Goal: Task Accomplishment & Management: Manage account settings

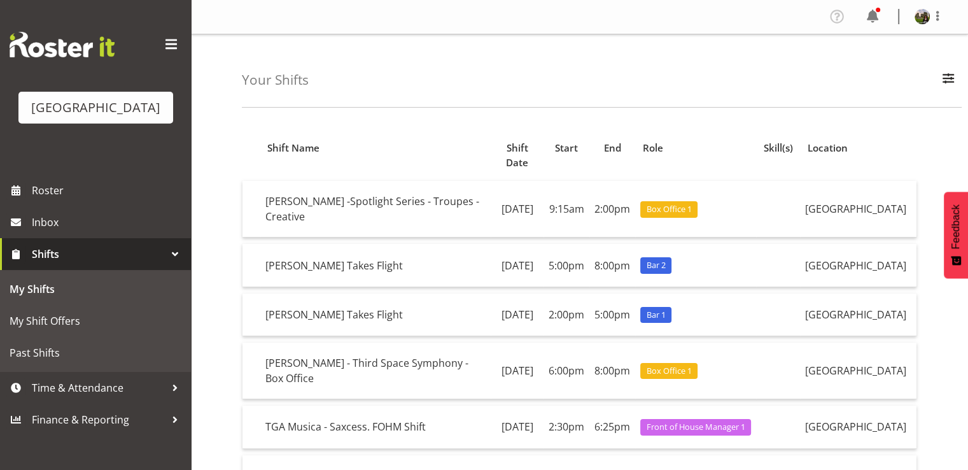
scroll to position [255, 0]
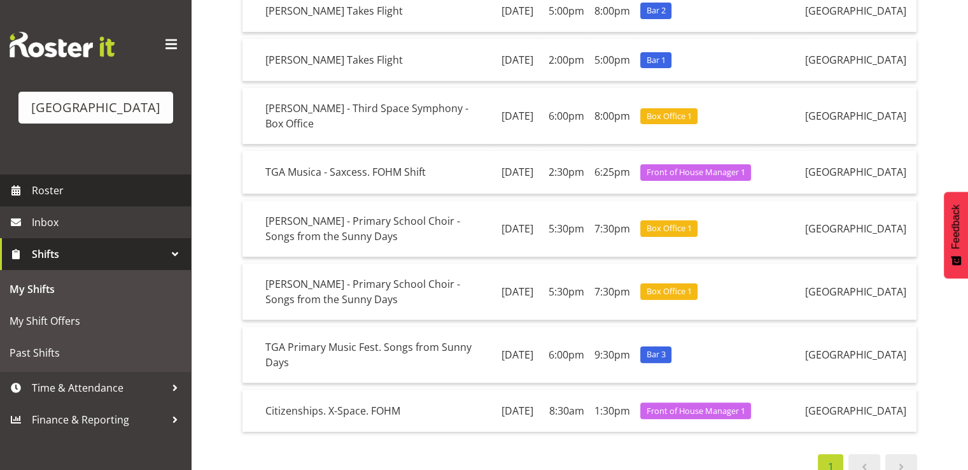
click at [43, 200] on span "Roster" at bounding box center [108, 190] width 153 height 19
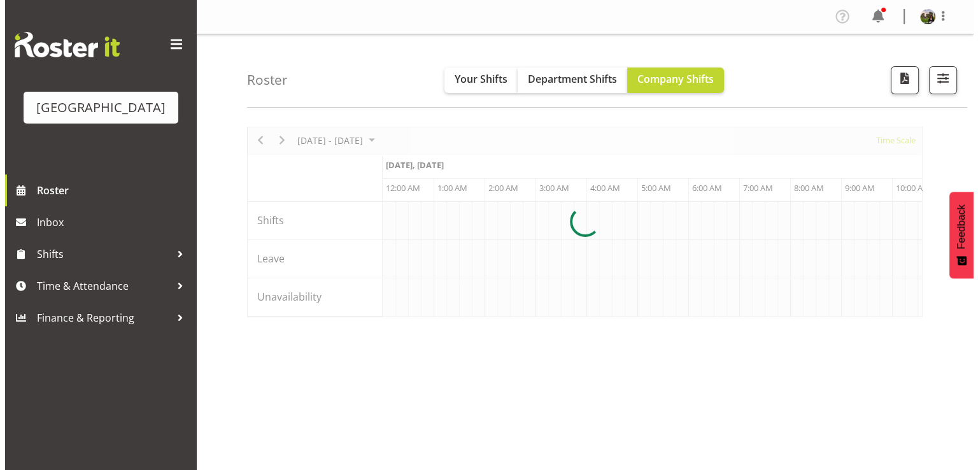
scroll to position [0, 4890]
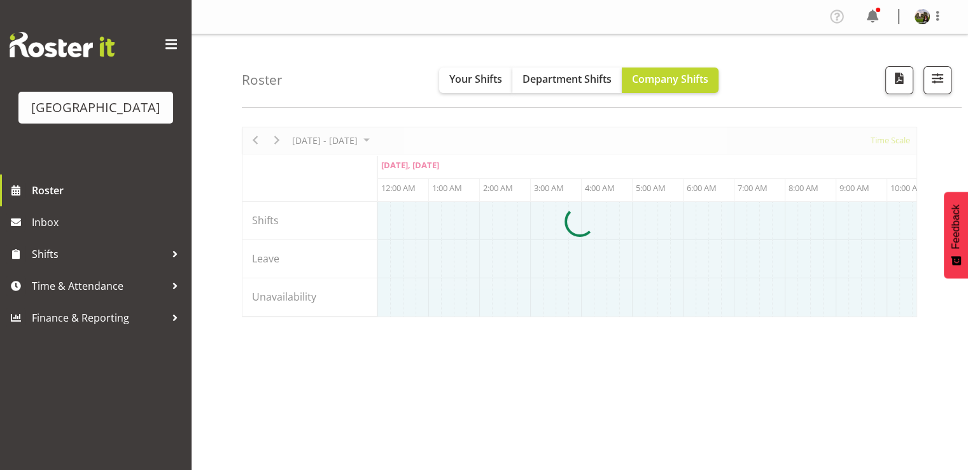
click at [380, 141] on div at bounding box center [580, 222] width 676 height 190
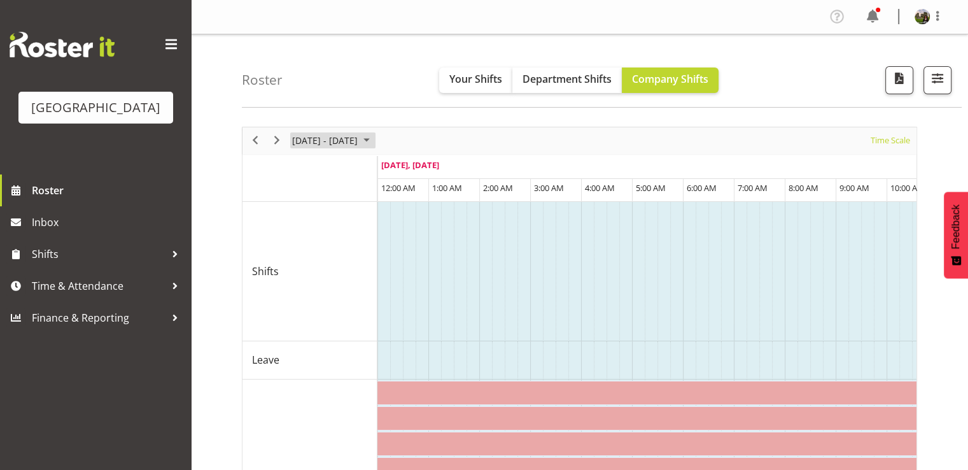
click at [374, 141] on span "August 2025" at bounding box center [366, 140] width 15 height 16
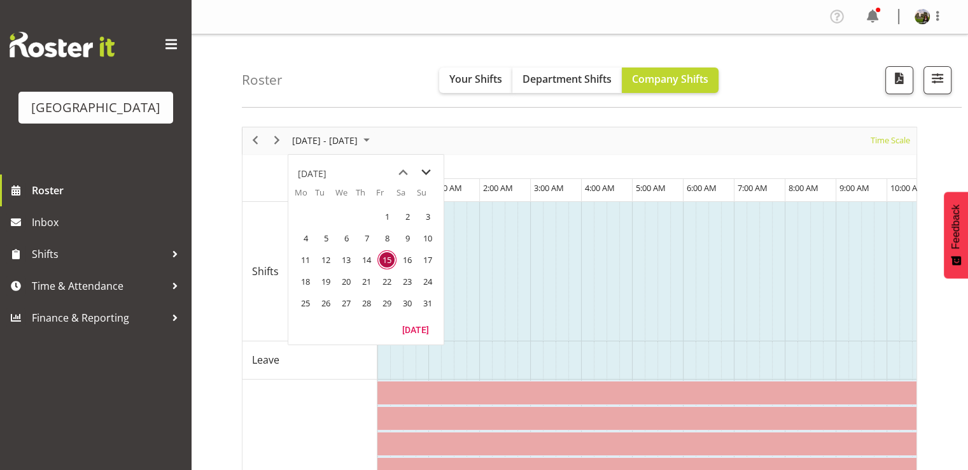
click at [425, 173] on span "next month" at bounding box center [426, 172] width 22 height 23
click at [306, 216] on span "1" at bounding box center [305, 216] width 19 height 19
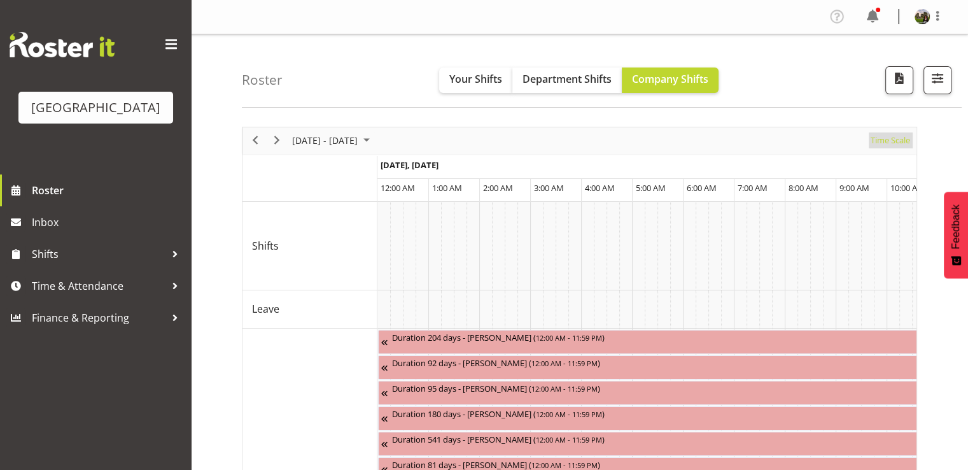
click at [893, 143] on span "Time Scale" at bounding box center [891, 140] width 42 height 16
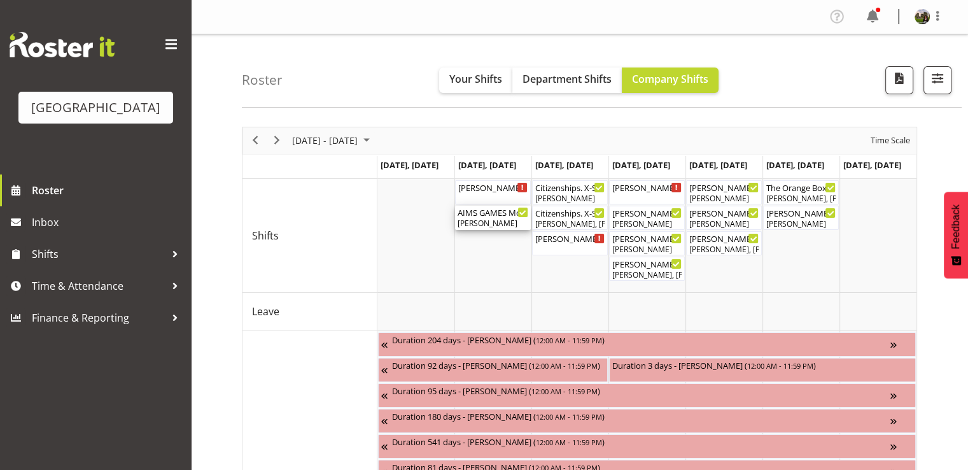
click at [507, 223] on div "[PERSON_NAME]" at bounding box center [493, 223] width 71 height 11
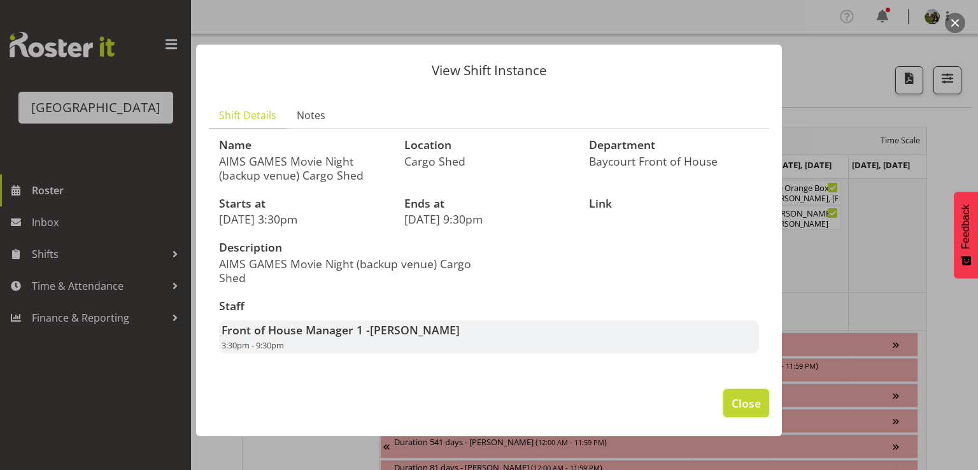
click at [753, 398] on span "Close" at bounding box center [746, 403] width 29 height 17
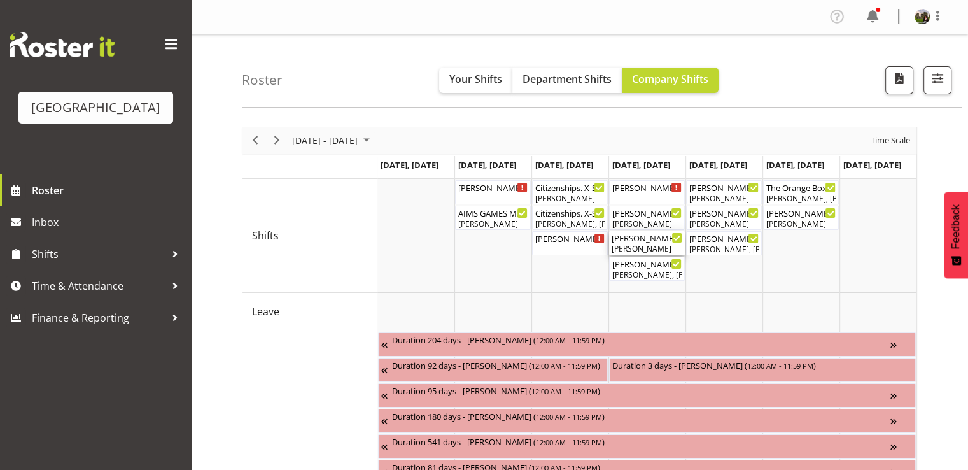
click at [633, 250] on div "Michelle Bradbury" at bounding box center [647, 248] width 71 height 11
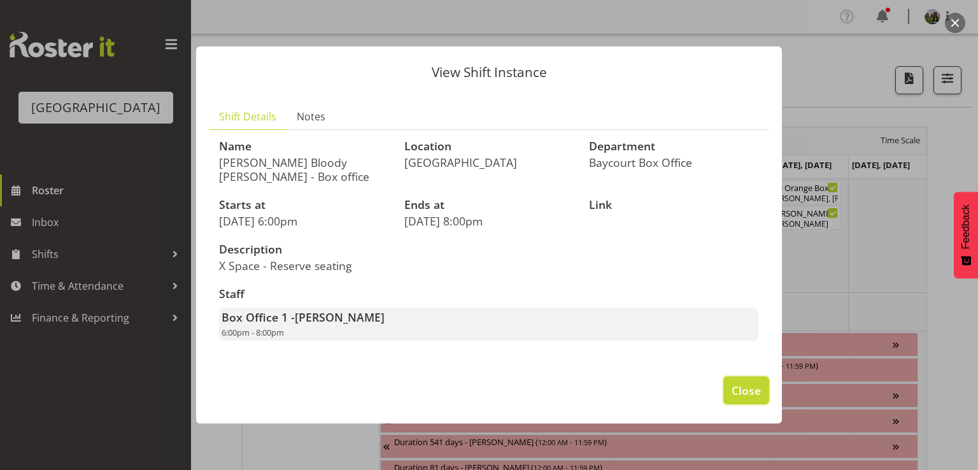
click at [731, 390] on button "Close" at bounding box center [746, 390] width 46 height 28
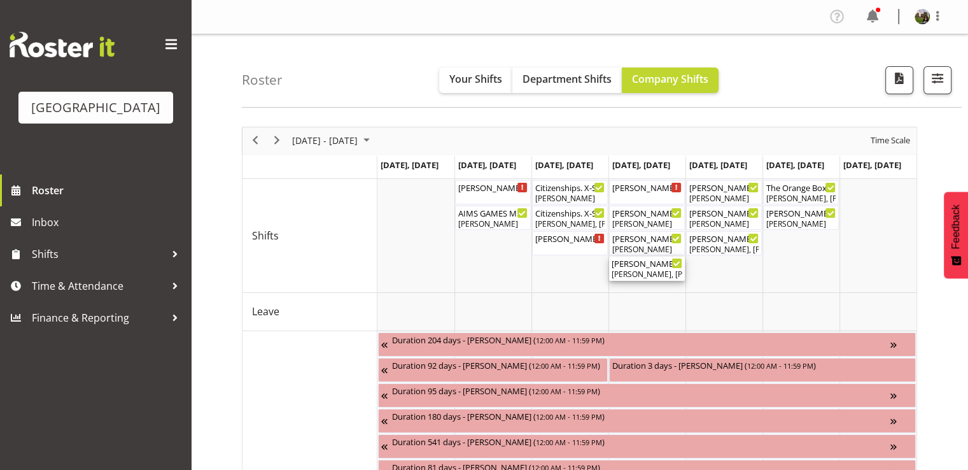
click at [635, 273] on div "Chris Darlington, Aaron Smart, Aiddie Carnihan, Sumner Raos, Hanna Peters, Robi…" at bounding box center [647, 274] width 71 height 11
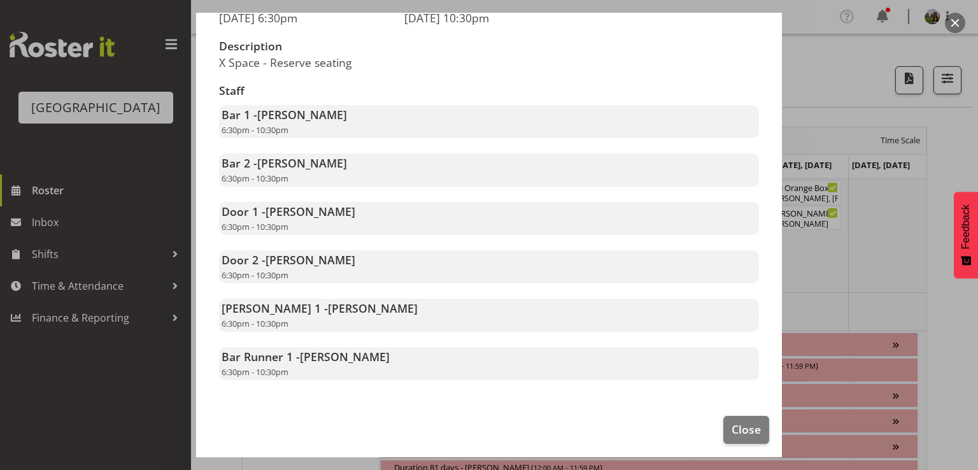
scroll to position [206, 0]
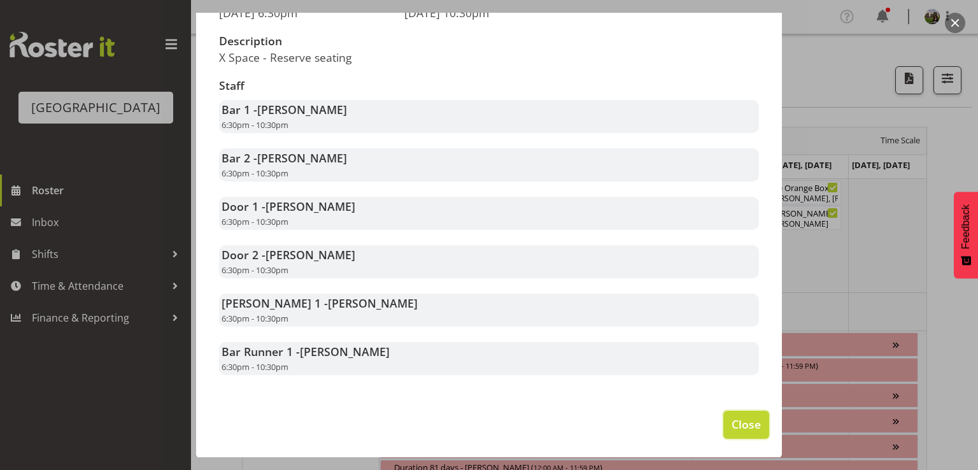
click at [732, 426] on span "Close" at bounding box center [746, 424] width 29 height 17
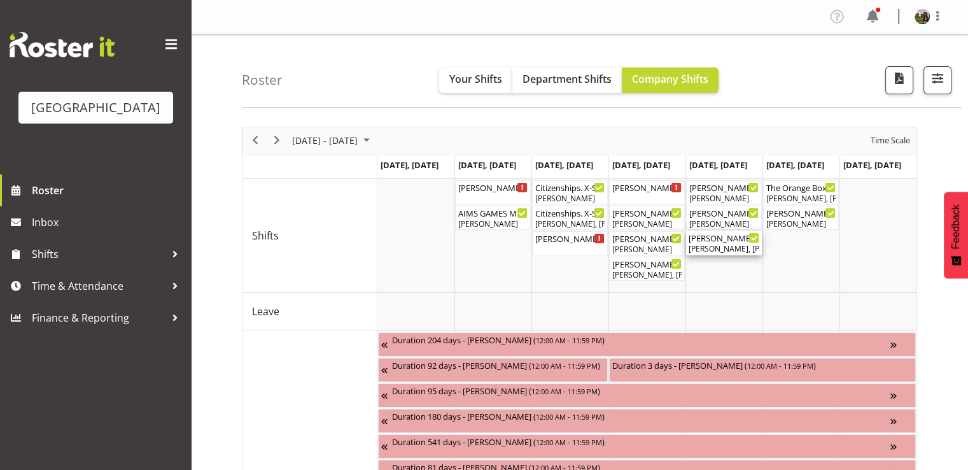
click at [721, 250] on div "Amy Duncanson, Dillyn Shine, Heather Powell, Amanda Clark, Hanna Peters, Kelly …" at bounding box center [724, 248] width 71 height 11
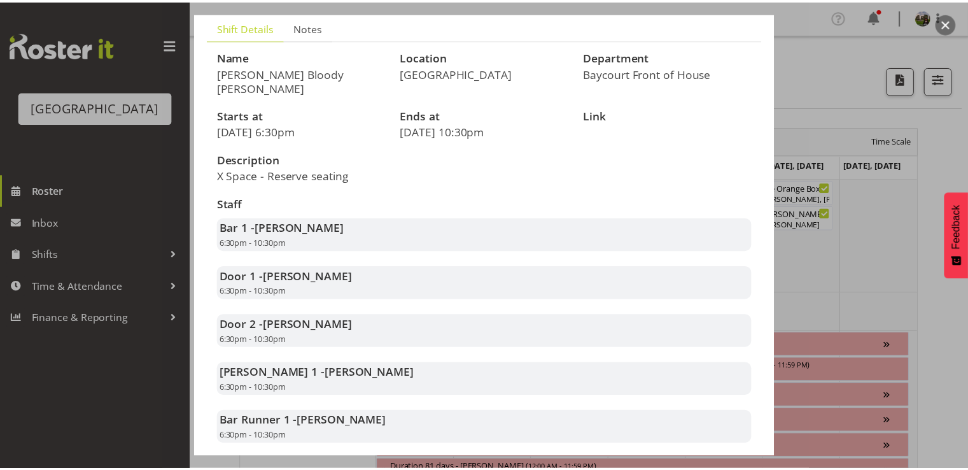
scroll to position [191, 0]
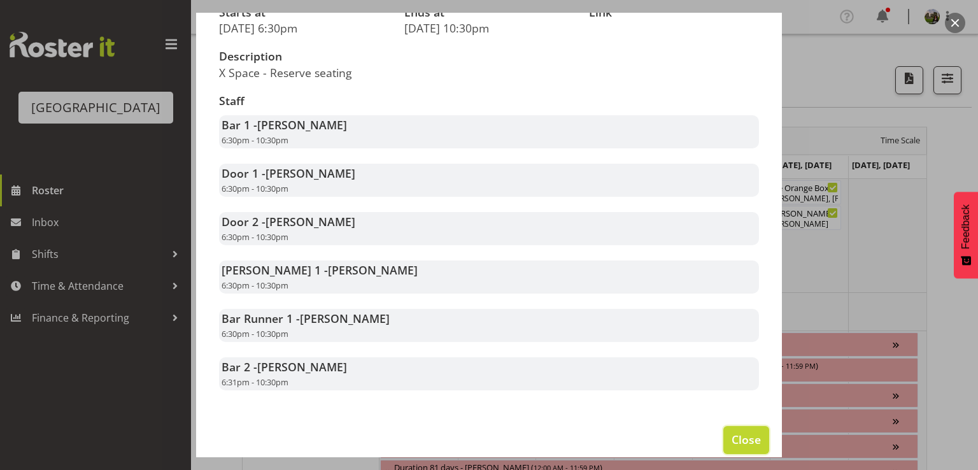
click at [732, 437] on span "Close" at bounding box center [746, 439] width 29 height 17
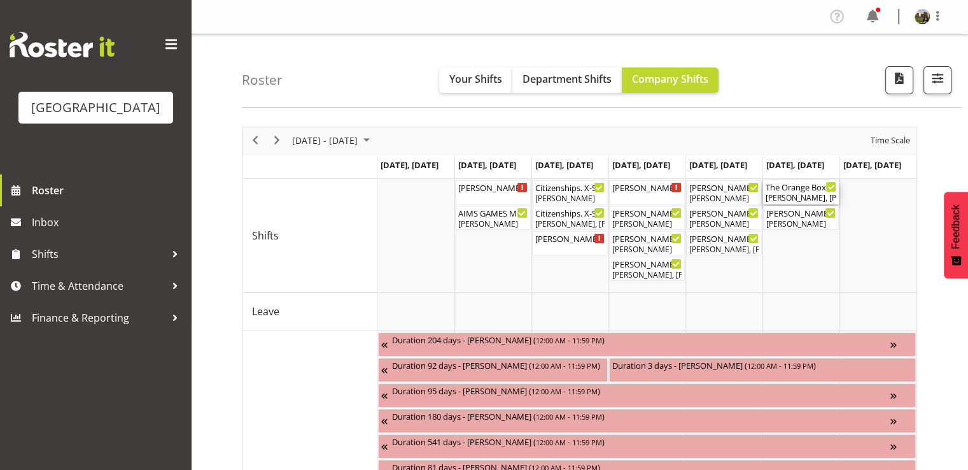
click at [793, 194] on div "[PERSON_NAME], [PERSON_NAME]" at bounding box center [801, 197] width 71 height 11
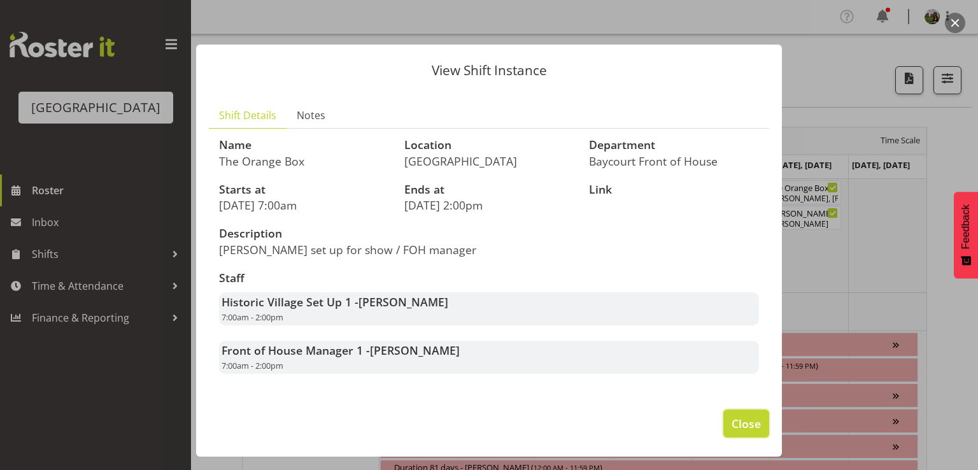
click at [751, 421] on span "Close" at bounding box center [746, 423] width 29 height 17
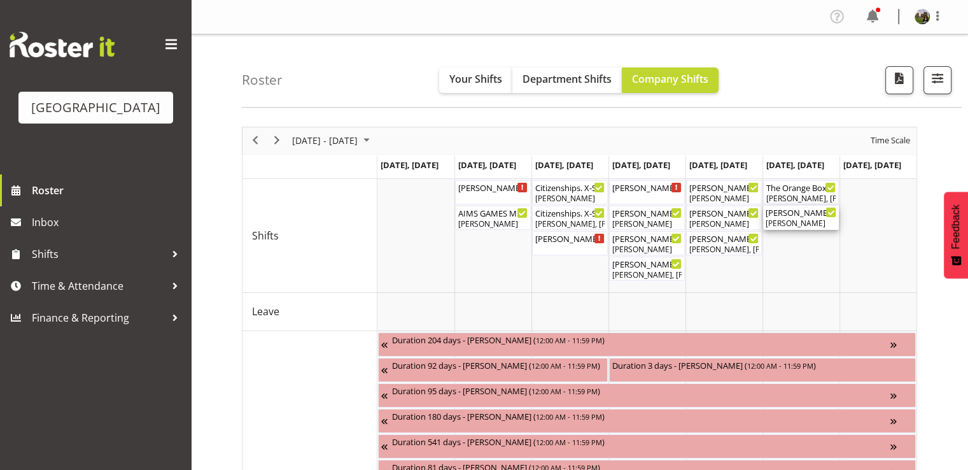
click at [795, 218] on div "[PERSON_NAME]" at bounding box center [801, 223] width 71 height 11
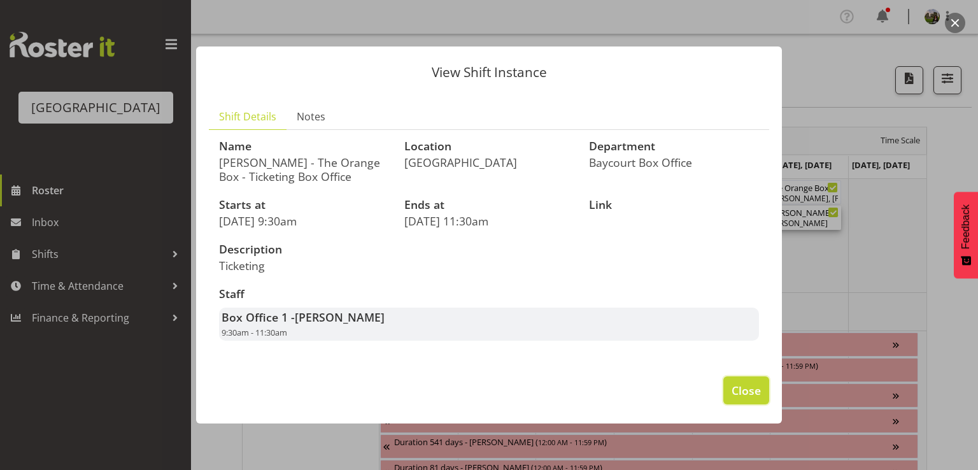
click at [753, 390] on span "Close" at bounding box center [746, 390] width 29 height 17
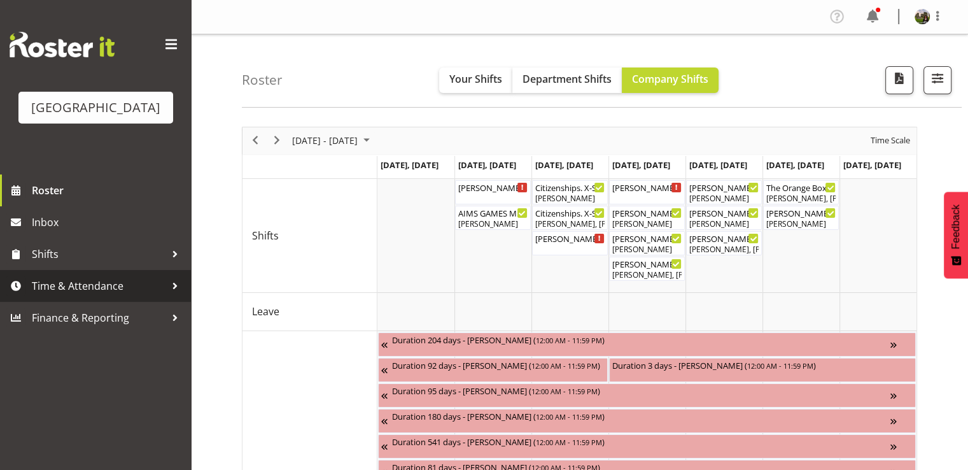
click at [83, 295] on span "Time & Attendance" at bounding box center [99, 285] width 134 height 19
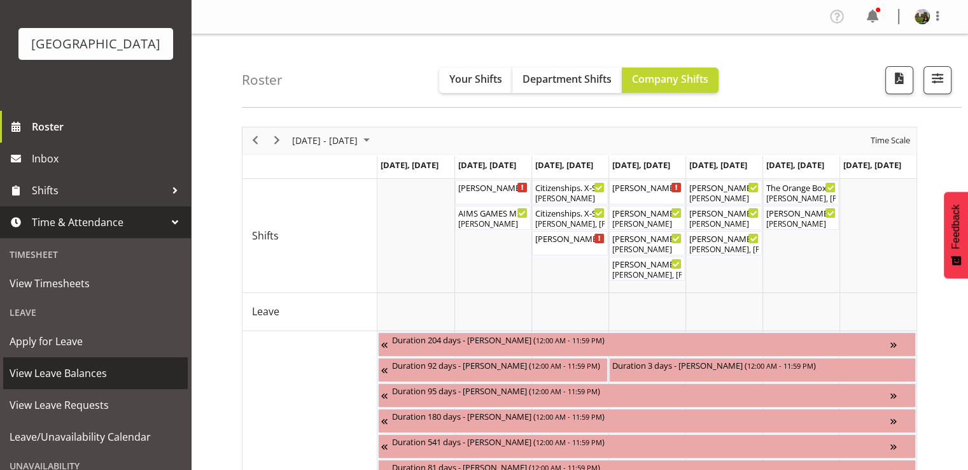
scroll to position [190, 0]
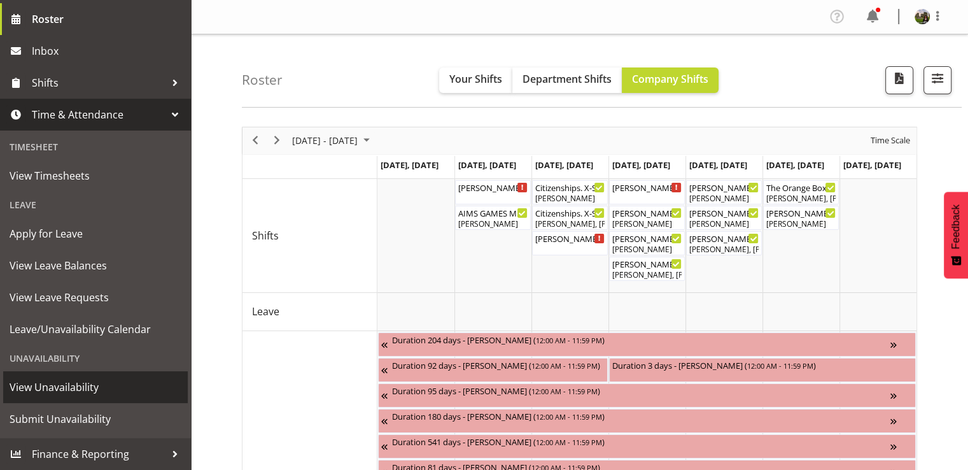
click at [43, 385] on span "View Unavailability" at bounding box center [96, 387] width 172 height 19
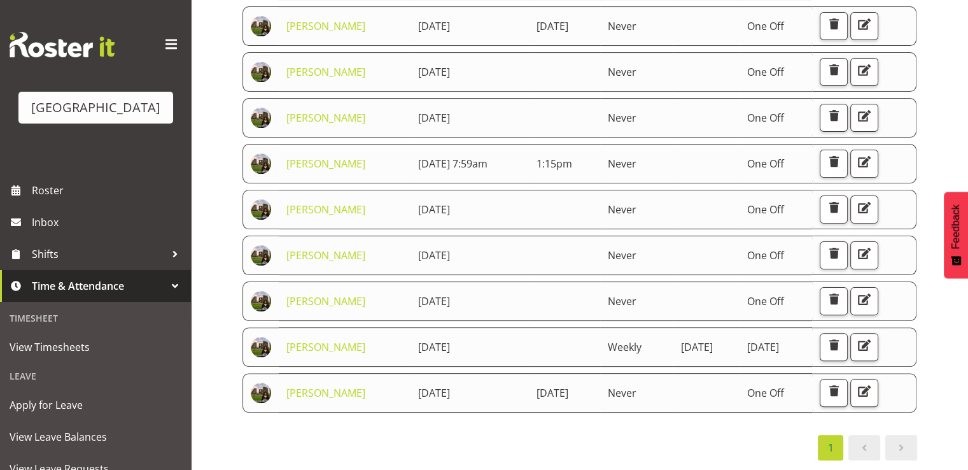
scroll to position [573, 0]
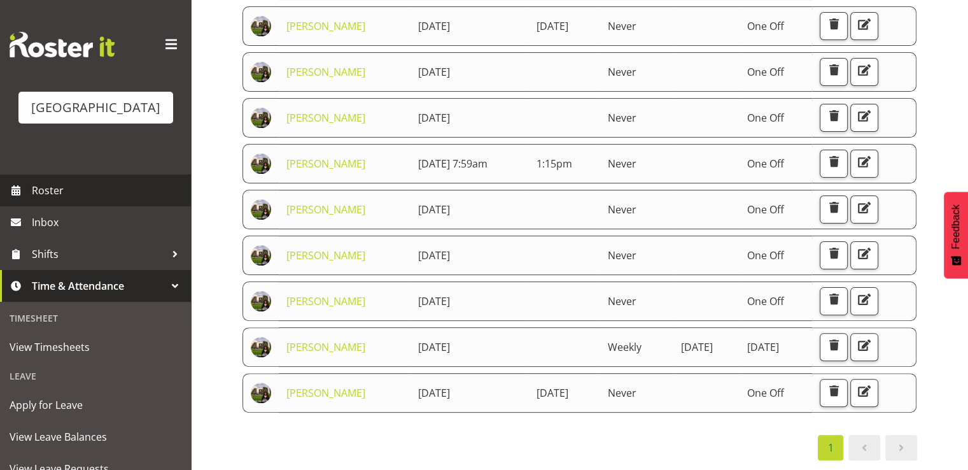
click at [40, 200] on span "Roster" at bounding box center [108, 190] width 153 height 19
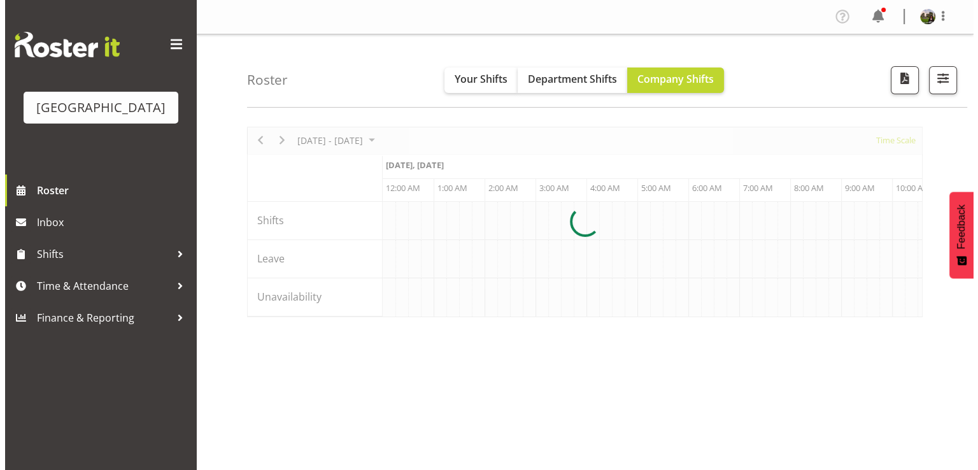
scroll to position [0, 4890]
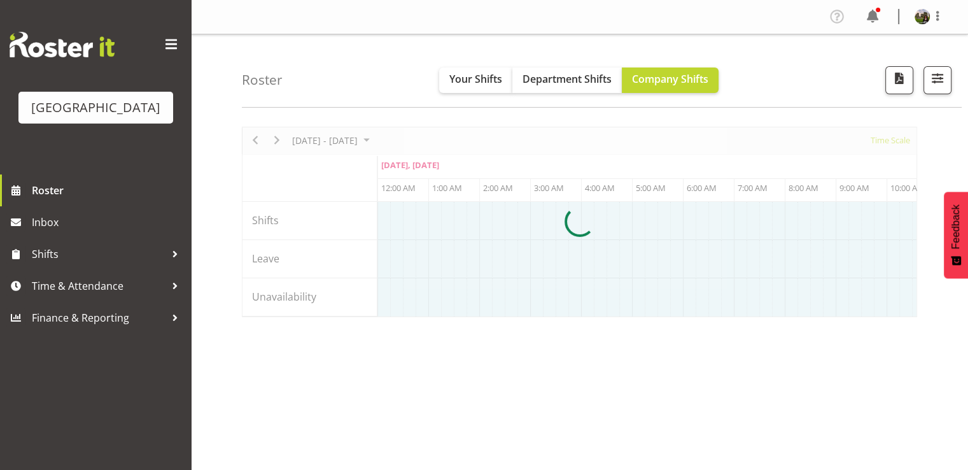
click at [388, 139] on div at bounding box center [580, 222] width 676 height 190
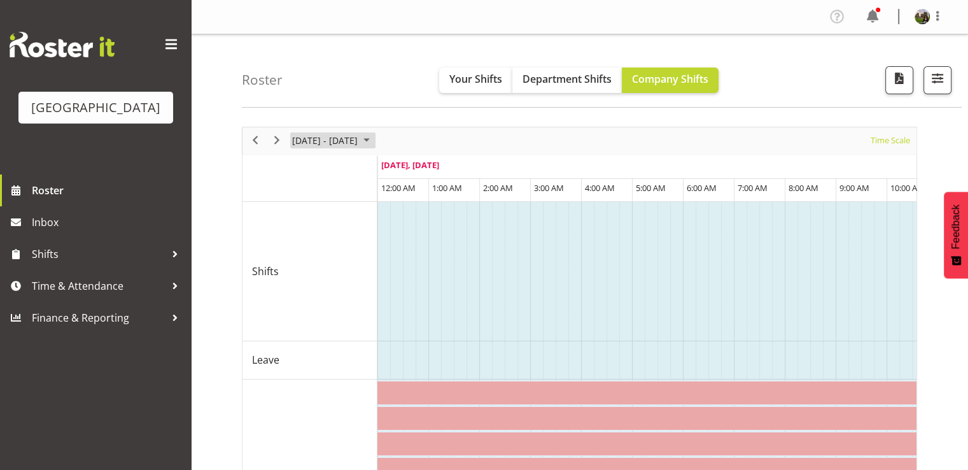
click at [374, 140] on span "August 2025" at bounding box center [366, 140] width 15 height 16
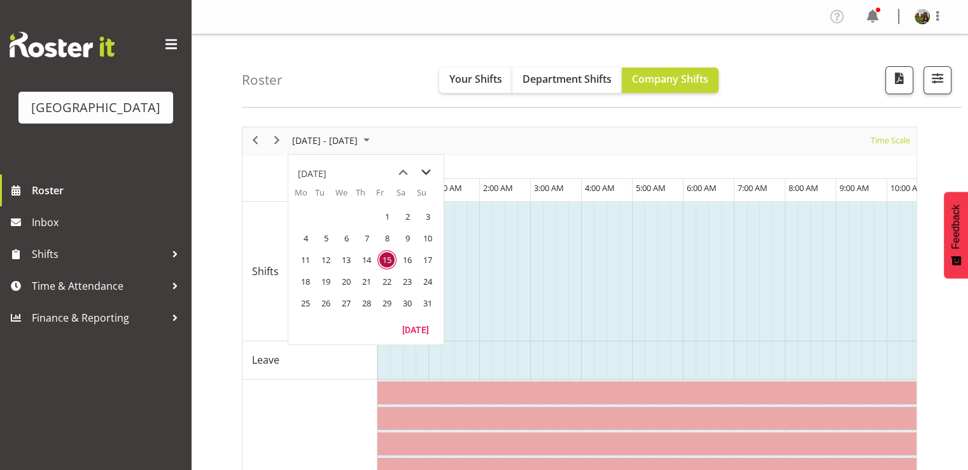
click at [425, 169] on span "next month" at bounding box center [426, 172] width 22 height 23
click at [306, 216] on span "1" at bounding box center [305, 216] width 19 height 19
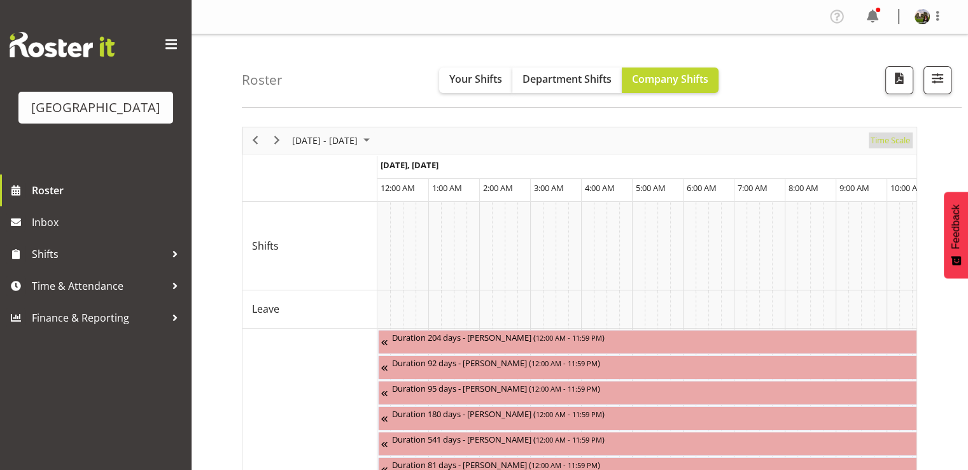
click at [891, 143] on span "Time Scale" at bounding box center [891, 140] width 42 height 16
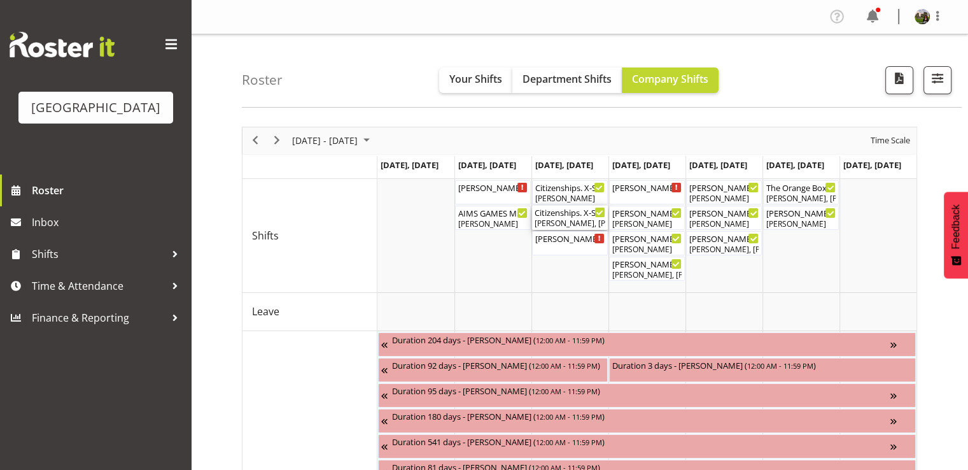
click at [566, 213] on div "Citizenships. X-Space ( 09:30 AM - 01:00 PM )" at bounding box center [570, 212] width 71 height 13
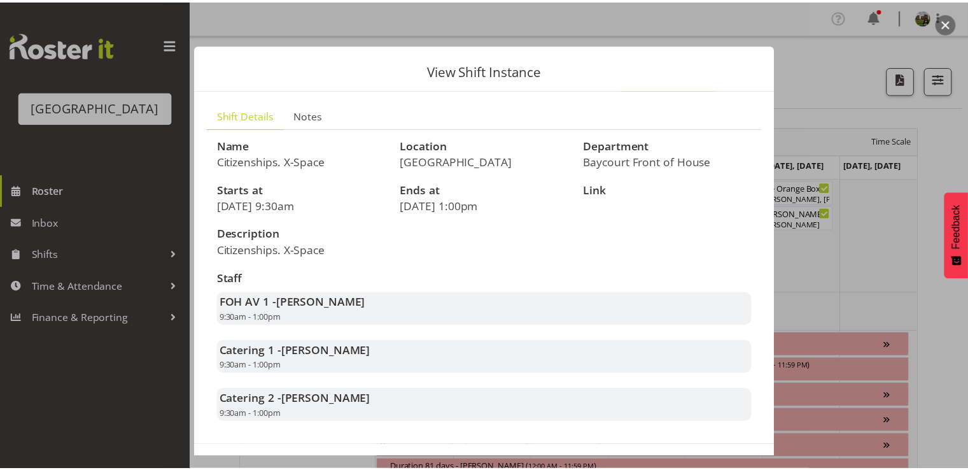
scroll to position [61, 0]
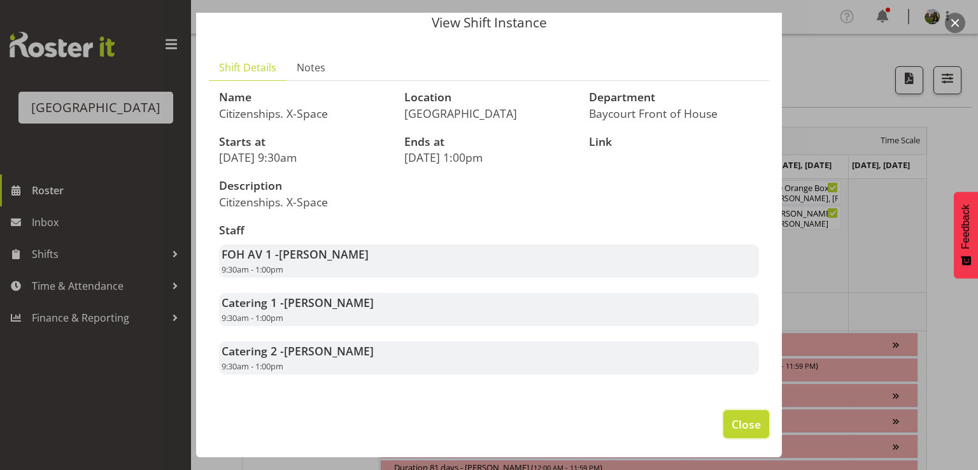
click at [734, 420] on span "Close" at bounding box center [746, 424] width 29 height 17
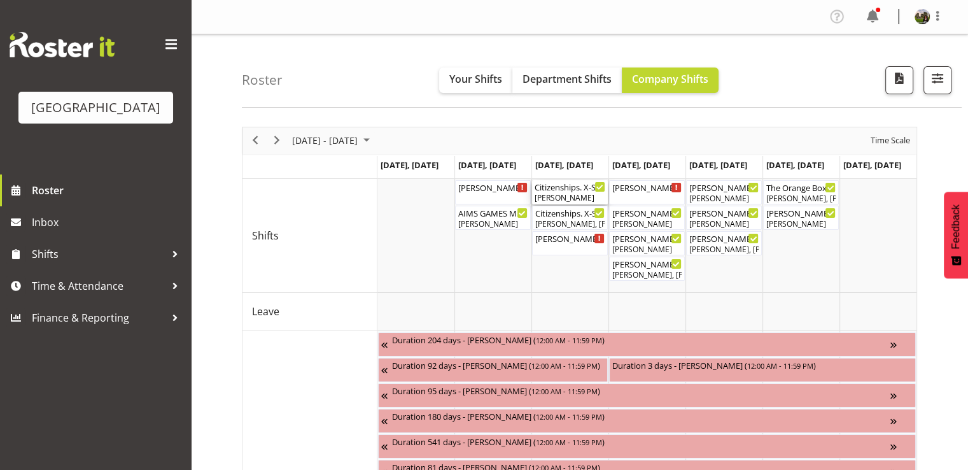
click at [551, 199] on div "[PERSON_NAME]" at bounding box center [570, 197] width 71 height 11
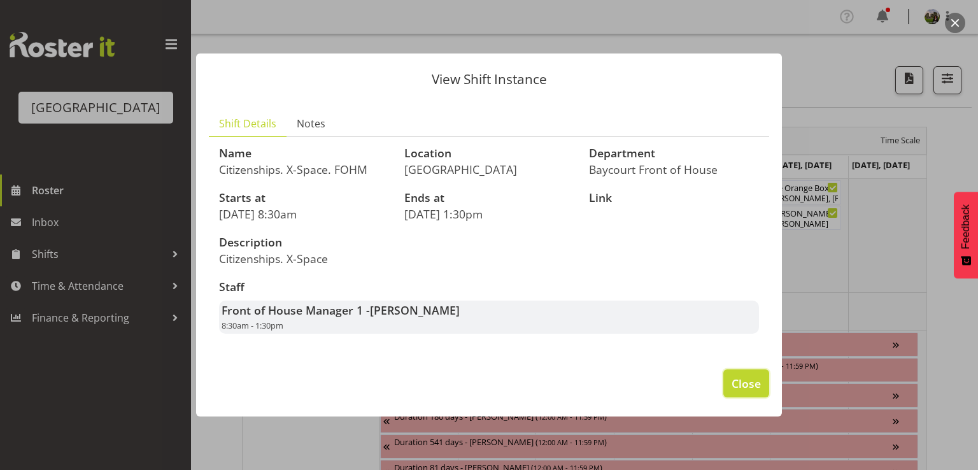
click at [739, 392] on span "Close" at bounding box center [746, 383] width 29 height 17
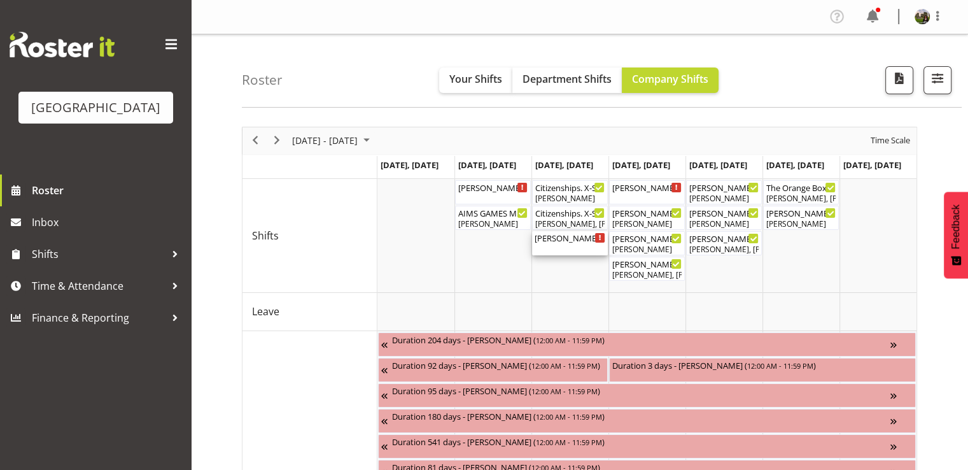
click at [564, 240] on div "Wendy - Box Office (Daytime Shifts) ( 10:00 AM - 02:00 PM )" at bounding box center [570, 237] width 71 height 13
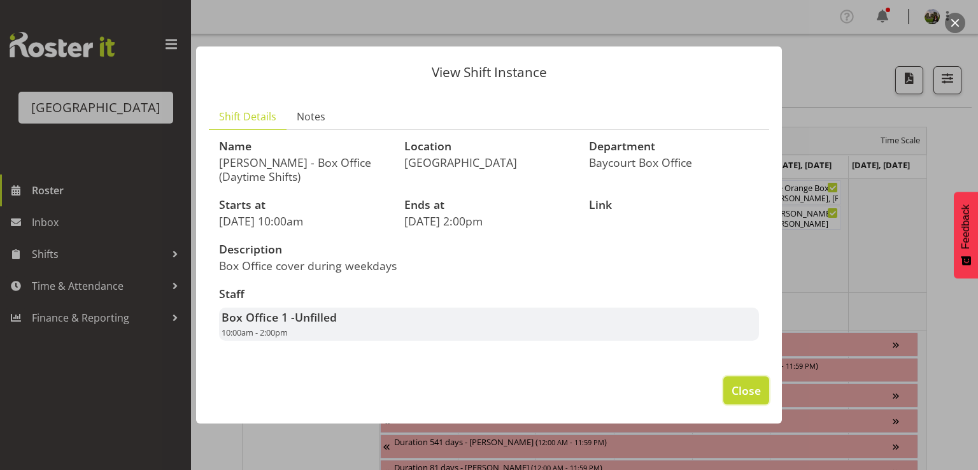
click at [749, 395] on span "Close" at bounding box center [746, 390] width 29 height 17
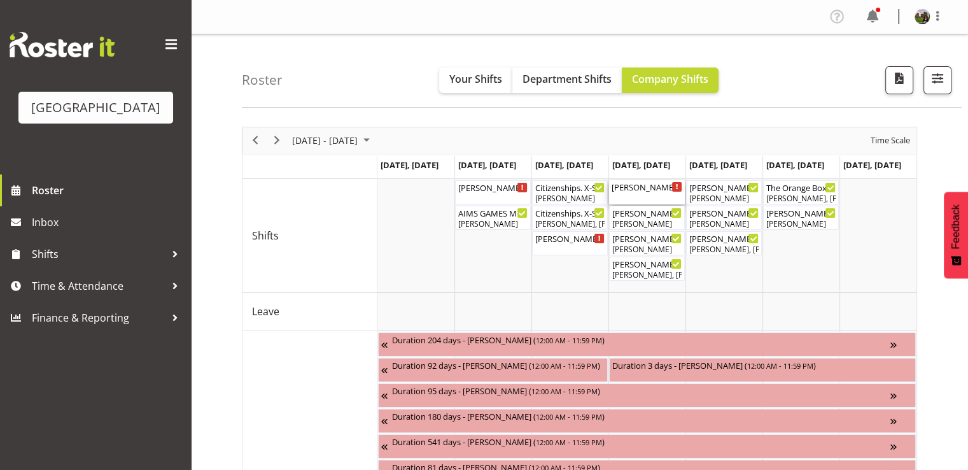
click at [643, 195] on div "Wendy - Box Office (Daytime Shifts) ( 10:00 AM - 02:00 PM )" at bounding box center [647, 192] width 71 height 24
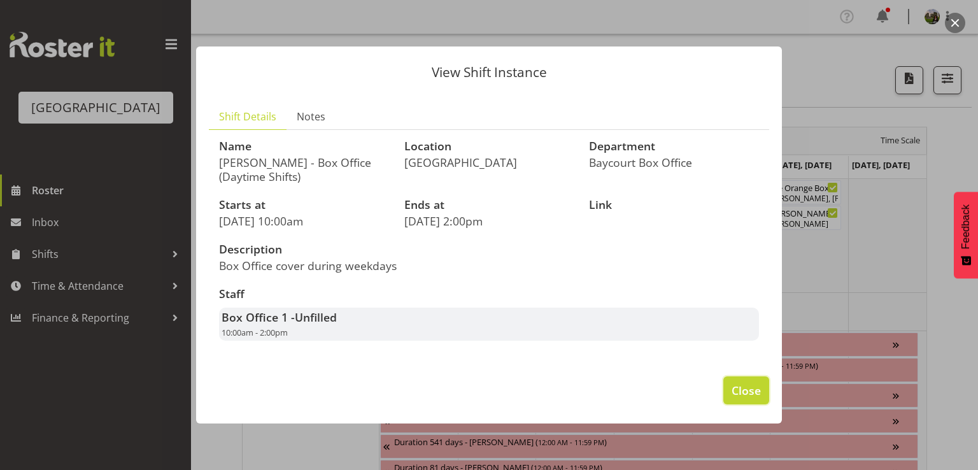
click at [749, 382] on span "Close" at bounding box center [746, 390] width 29 height 17
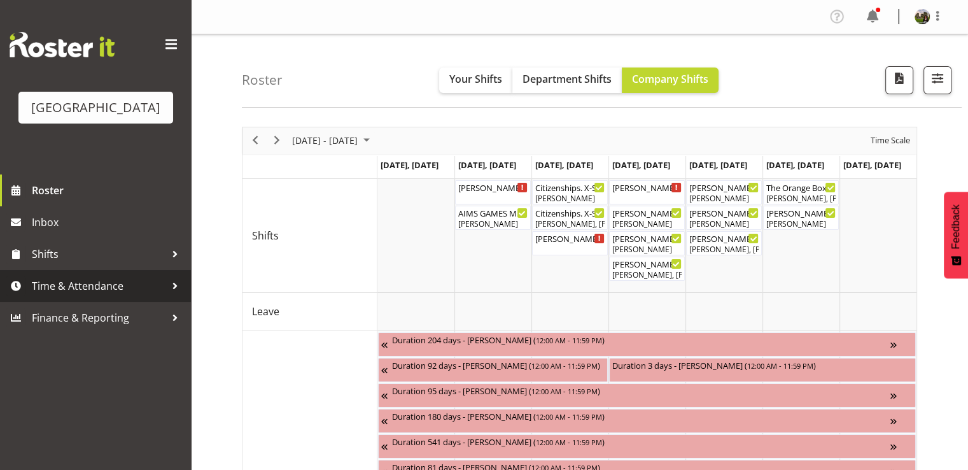
click at [133, 295] on span "Time & Attendance" at bounding box center [99, 285] width 134 height 19
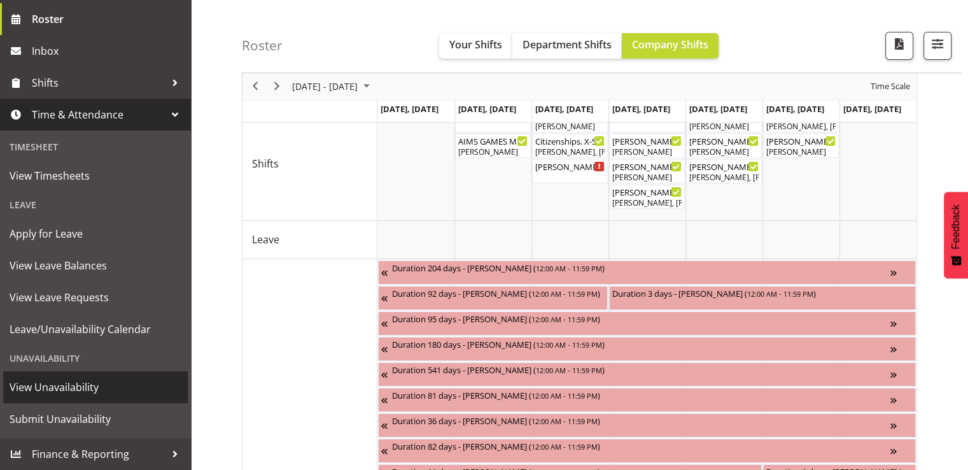
scroll to position [127, 0]
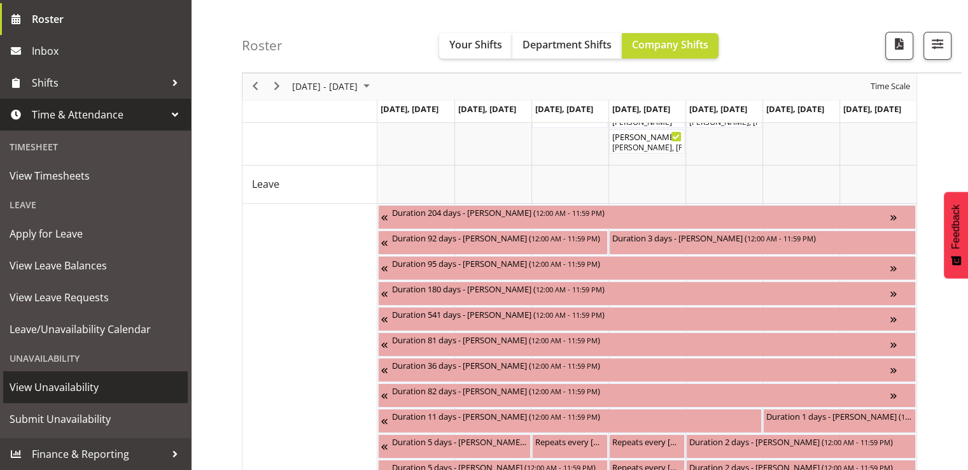
click at [130, 388] on span "View Unavailability" at bounding box center [96, 387] width 172 height 19
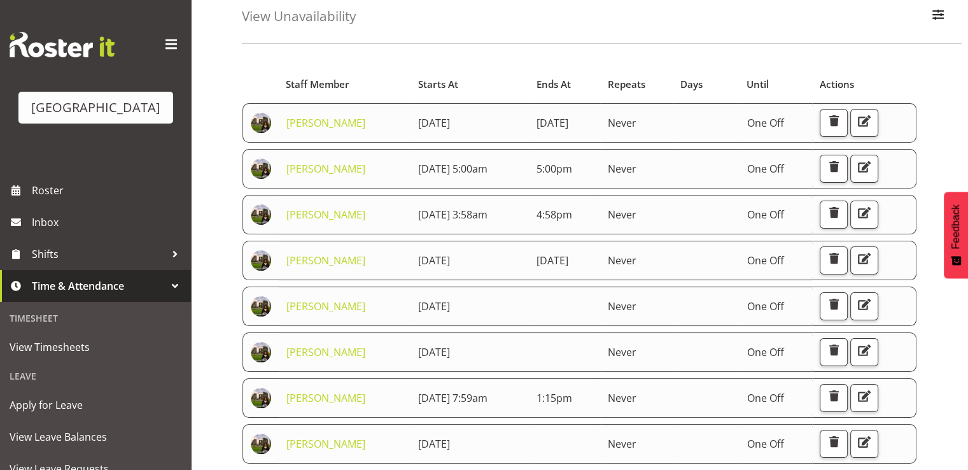
scroll to position [191, 0]
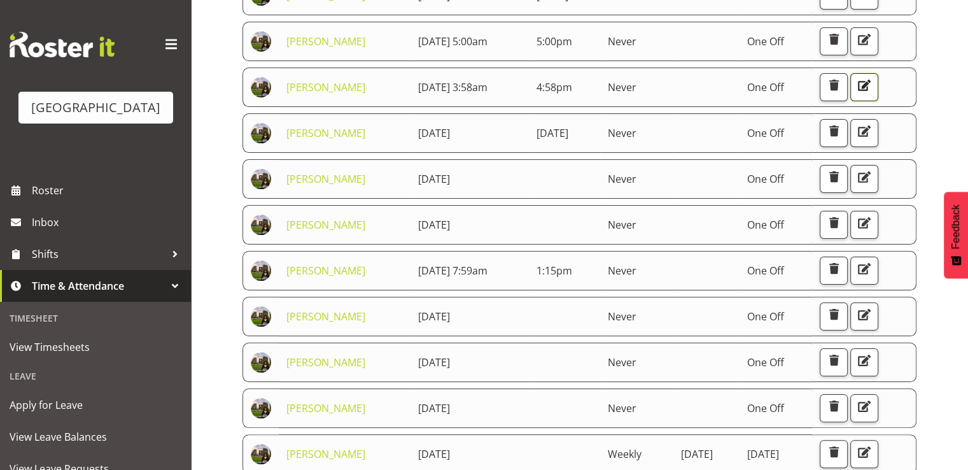
click at [868, 94] on span "button" at bounding box center [864, 85] width 17 height 17
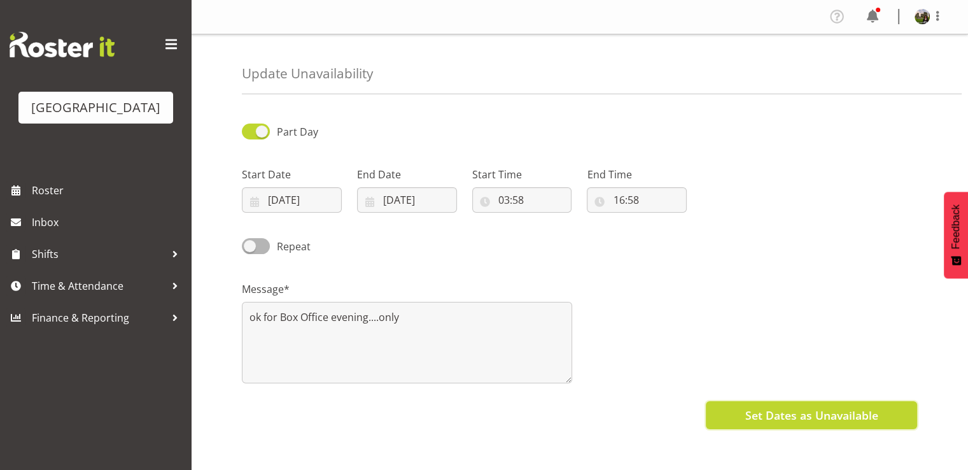
click at [776, 416] on span "Set Dates as Unavailable" at bounding box center [811, 415] width 133 height 17
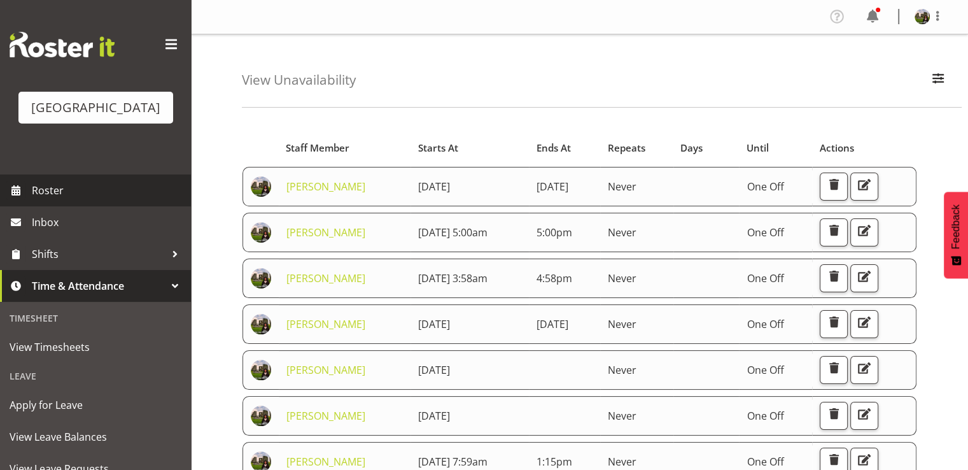
click at [41, 200] on span "Roster" at bounding box center [108, 190] width 153 height 19
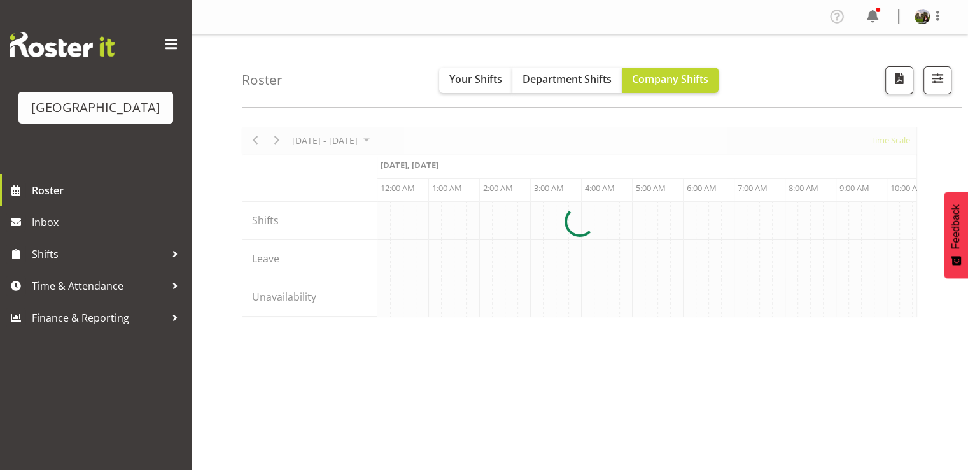
scroll to position [0, 4890]
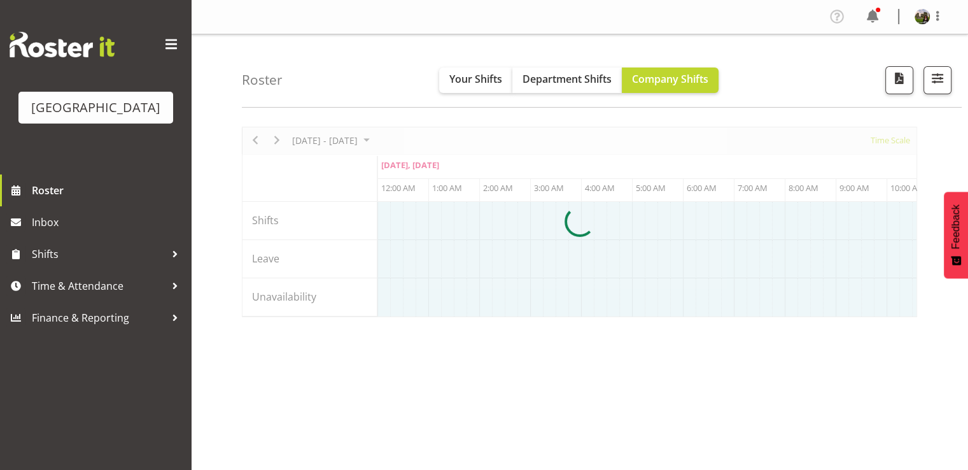
click at [277, 142] on div at bounding box center [580, 222] width 676 height 190
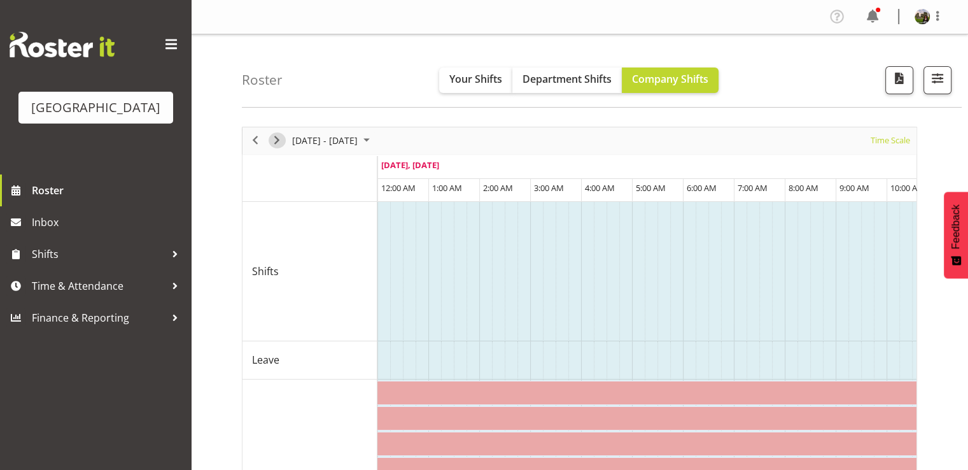
click at [278, 141] on span "Next" at bounding box center [276, 140] width 15 height 16
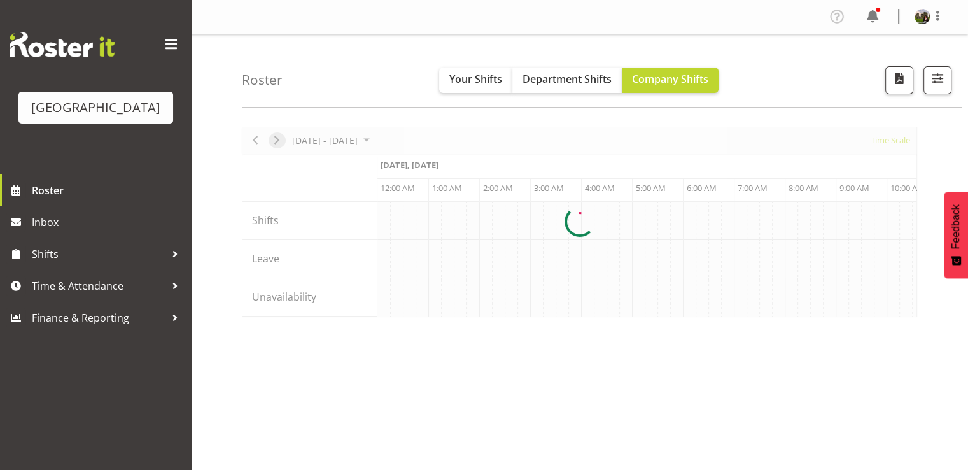
click at [278, 141] on div at bounding box center [580, 222] width 676 height 190
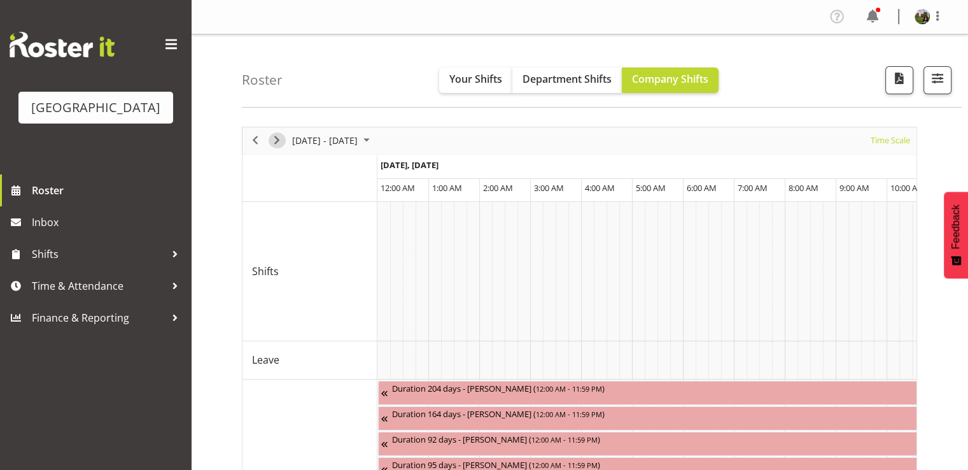
click at [278, 141] on span "Next" at bounding box center [276, 140] width 15 height 16
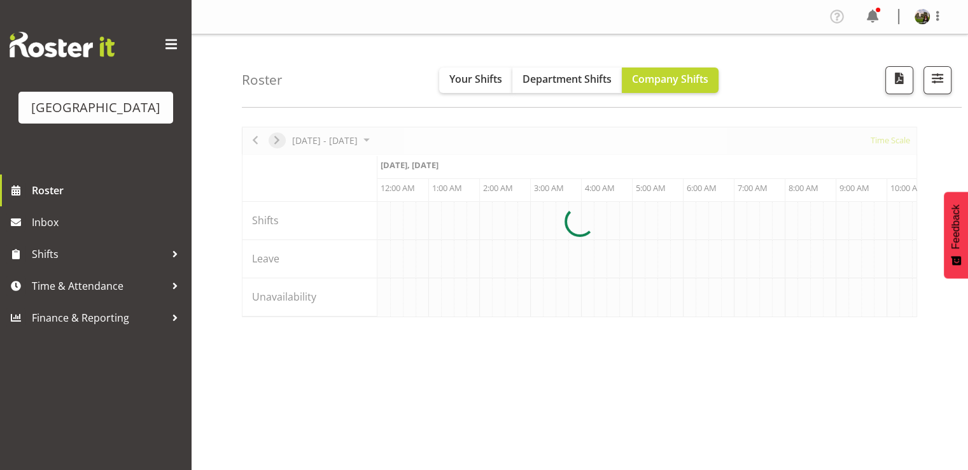
click at [278, 141] on div at bounding box center [580, 222] width 676 height 190
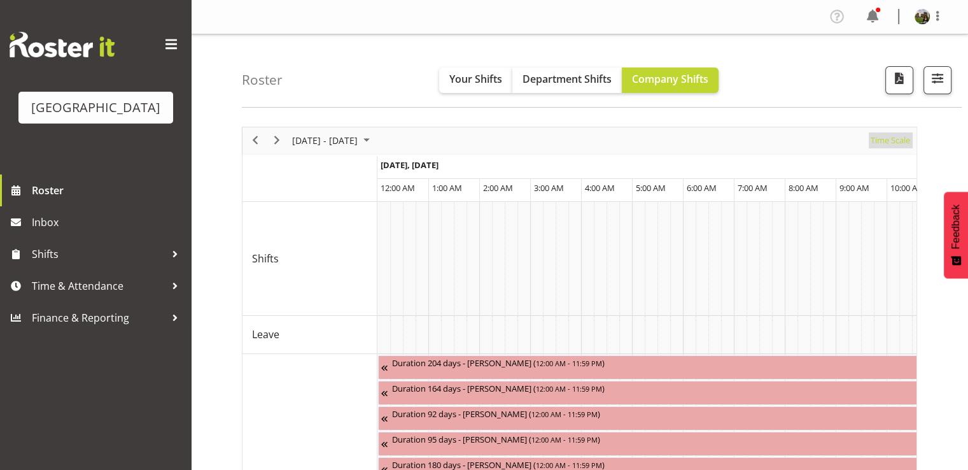
click at [896, 145] on span "Time Scale" at bounding box center [891, 140] width 42 height 16
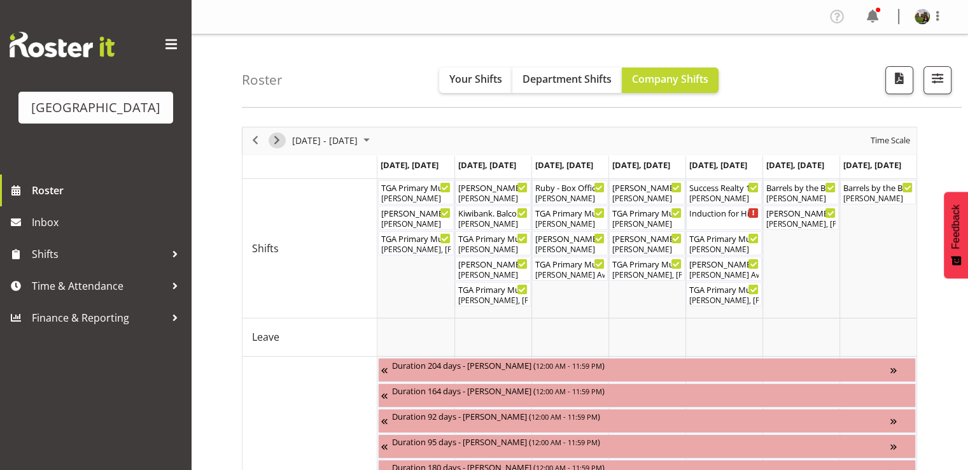
click at [274, 142] on span "Next" at bounding box center [276, 140] width 15 height 16
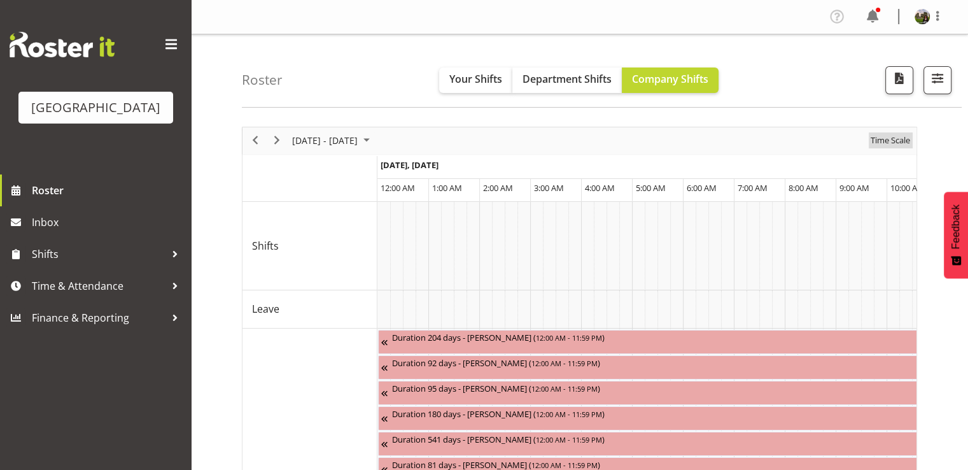
click at [891, 143] on span "Time Scale" at bounding box center [891, 140] width 42 height 16
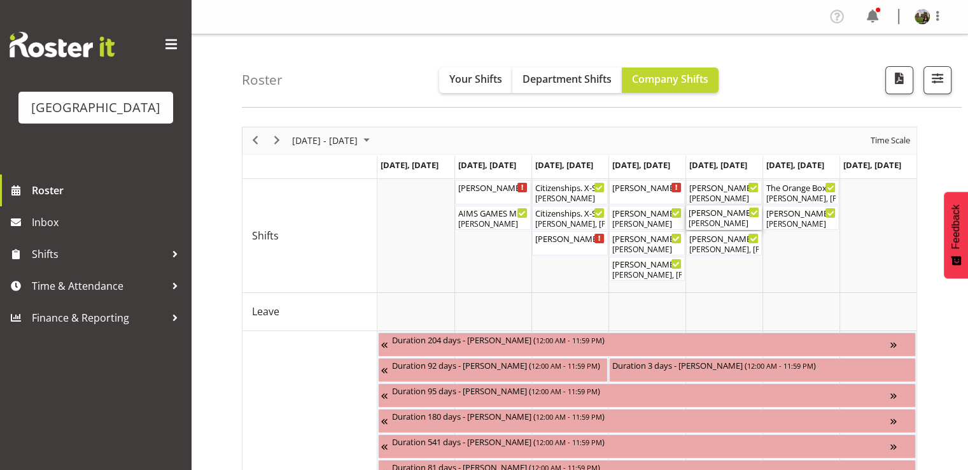
click at [716, 222] on div "Ruby Grace" at bounding box center [724, 223] width 71 height 11
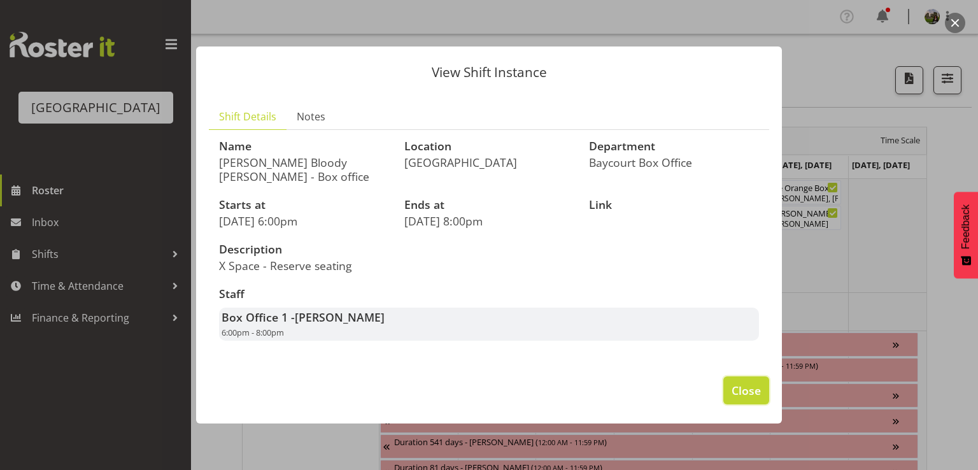
click at [746, 386] on span "Close" at bounding box center [746, 390] width 29 height 17
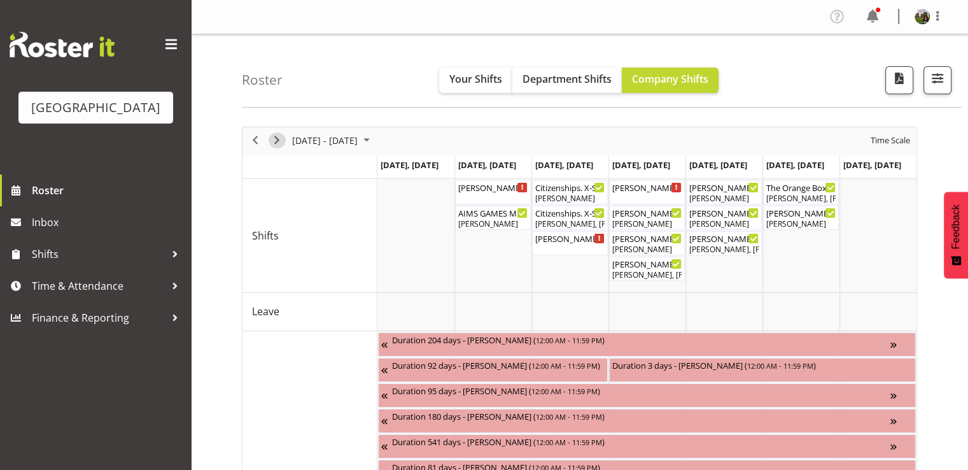
click at [279, 141] on span "Next" at bounding box center [276, 140] width 15 height 16
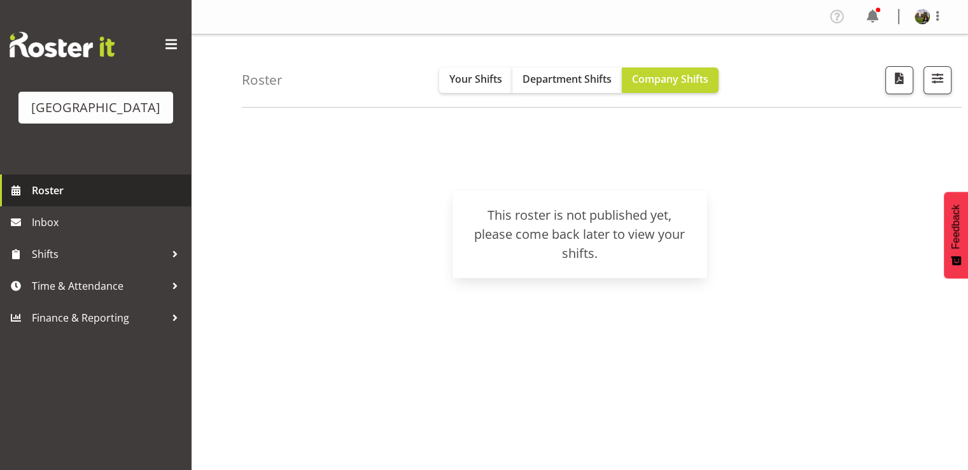
click at [48, 200] on span "Roster" at bounding box center [108, 190] width 153 height 19
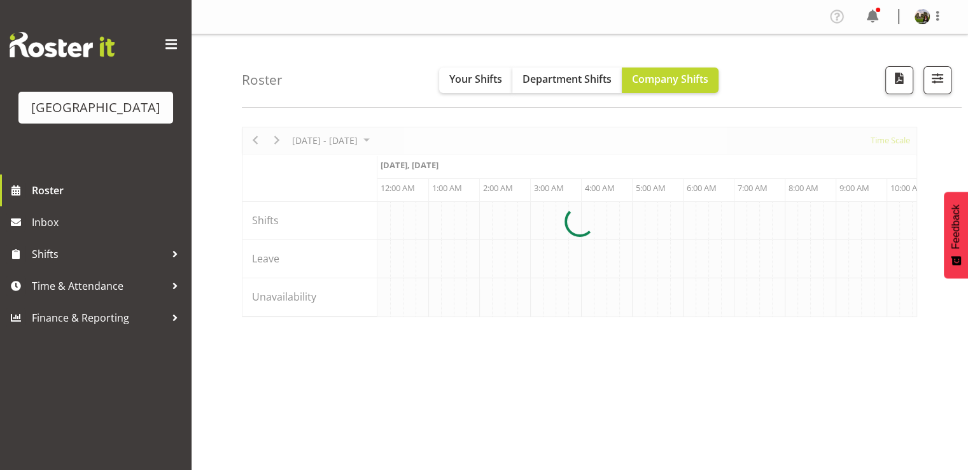
scroll to position [0, 4890]
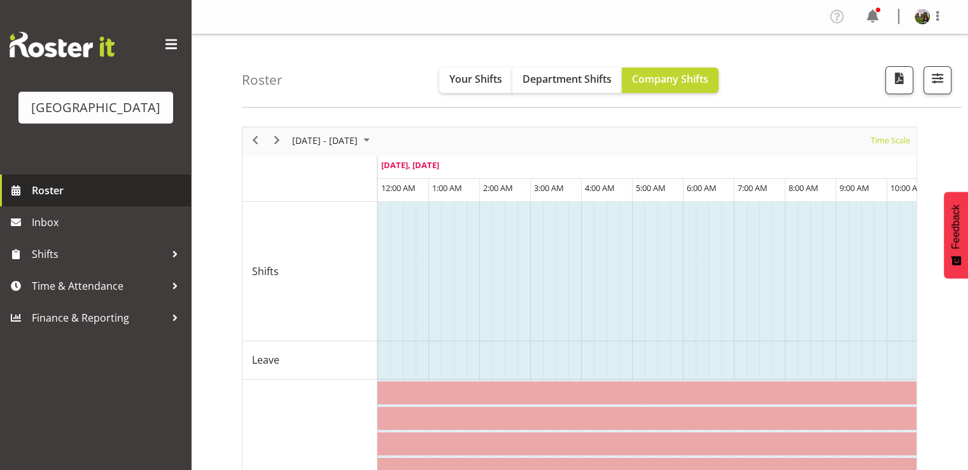
click at [51, 200] on span "Roster" at bounding box center [108, 190] width 153 height 19
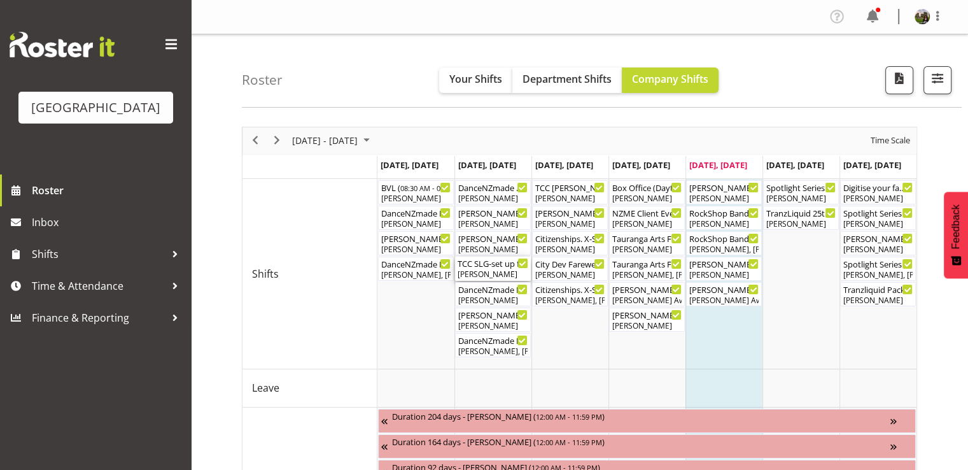
click at [486, 271] on div "[PERSON_NAME]" at bounding box center [493, 274] width 71 height 11
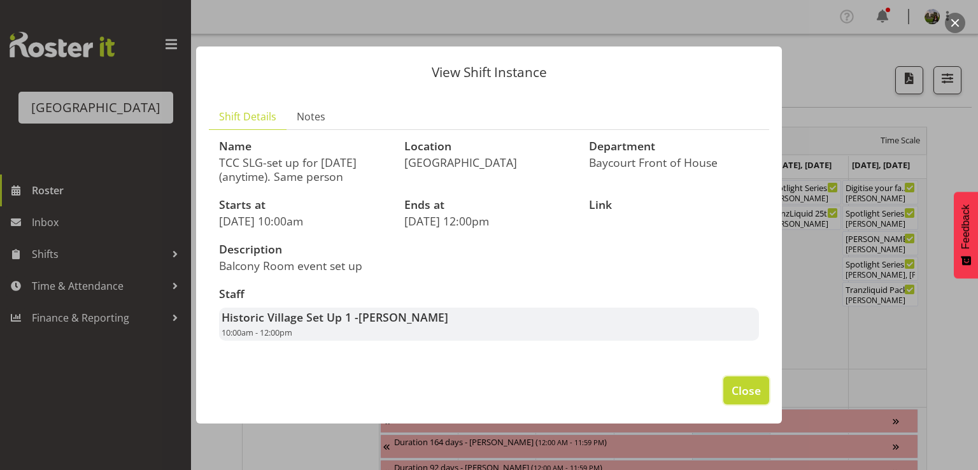
click at [741, 395] on span "Close" at bounding box center [746, 390] width 29 height 17
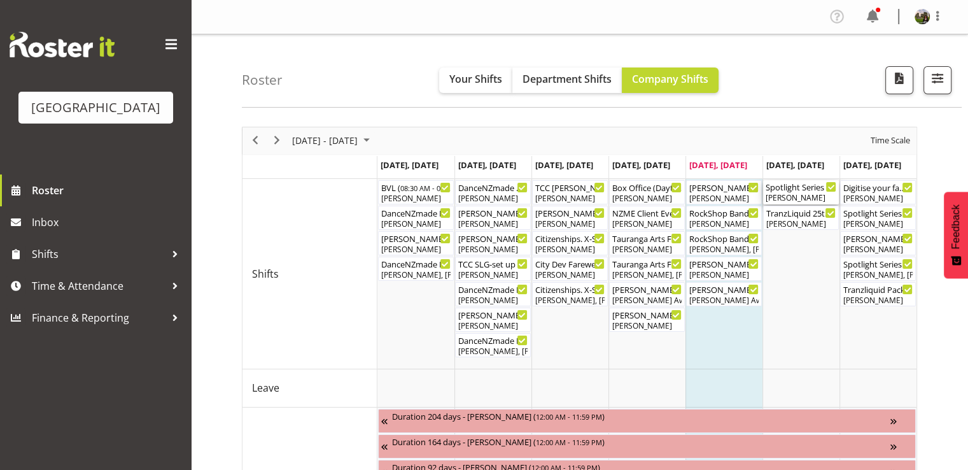
click at [779, 193] on div "[PERSON_NAME]" at bounding box center [801, 197] width 71 height 11
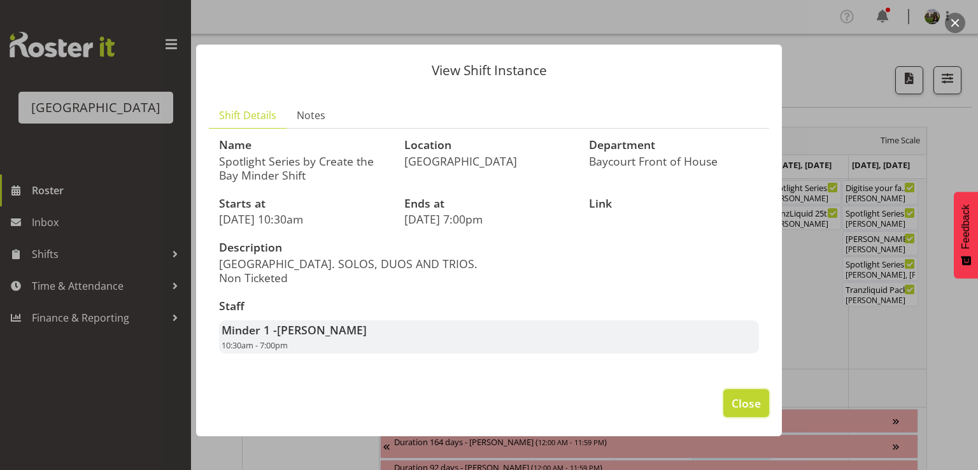
click at [736, 405] on span "Close" at bounding box center [746, 403] width 29 height 17
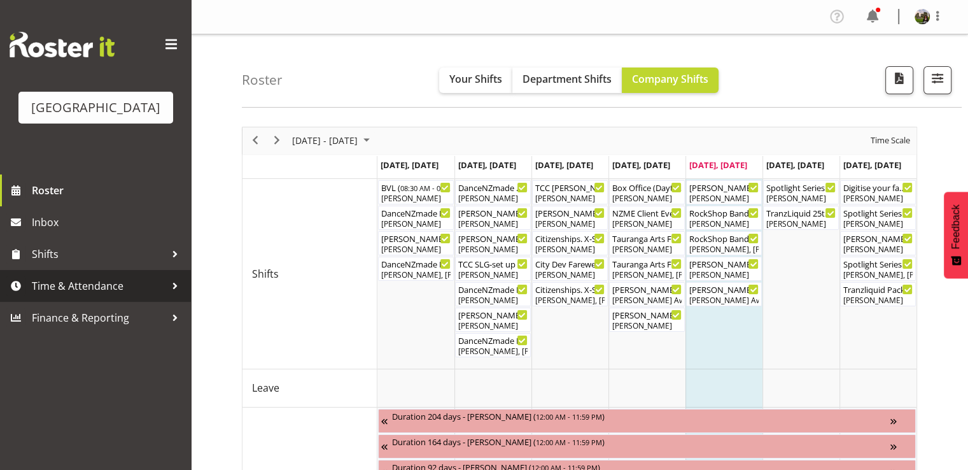
click at [92, 295] on span "Time & Attendance" at bounding box center [99, 285] width 134 height 19
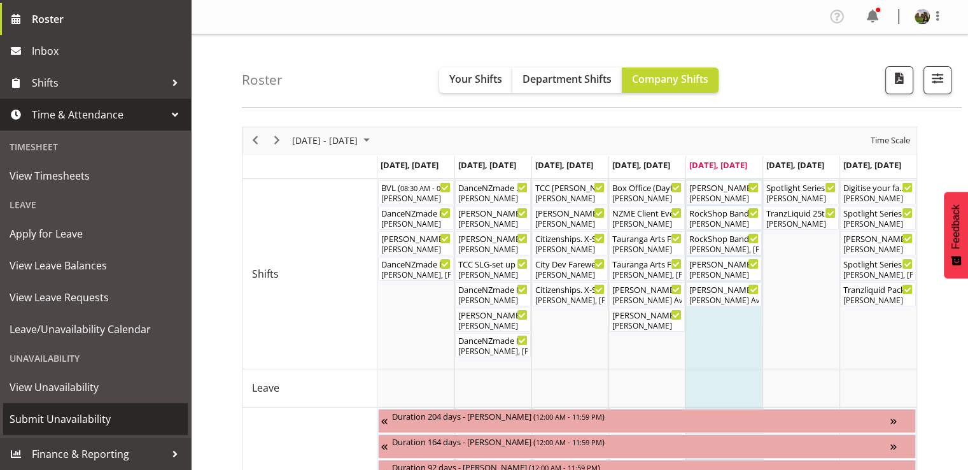
scroll to position [190, 0]
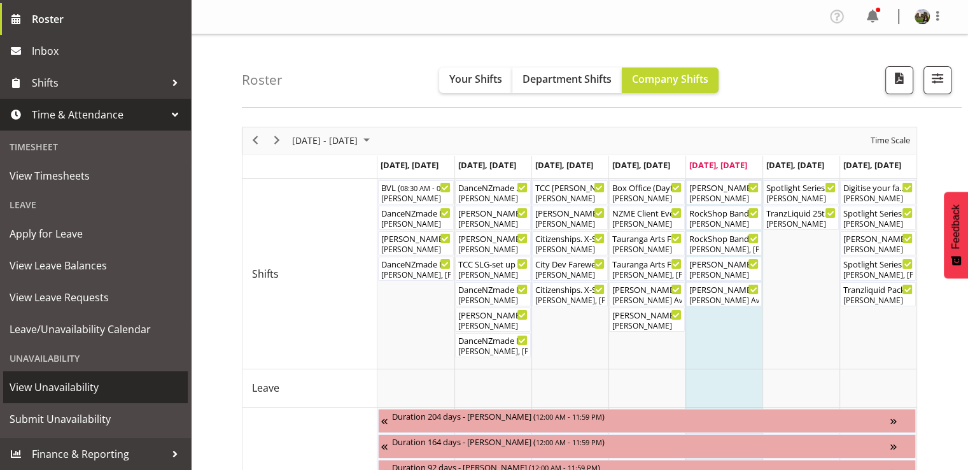
click at [39, 388] on span "View Unavailability" at bounding box center [96, 387] width 172 height 19
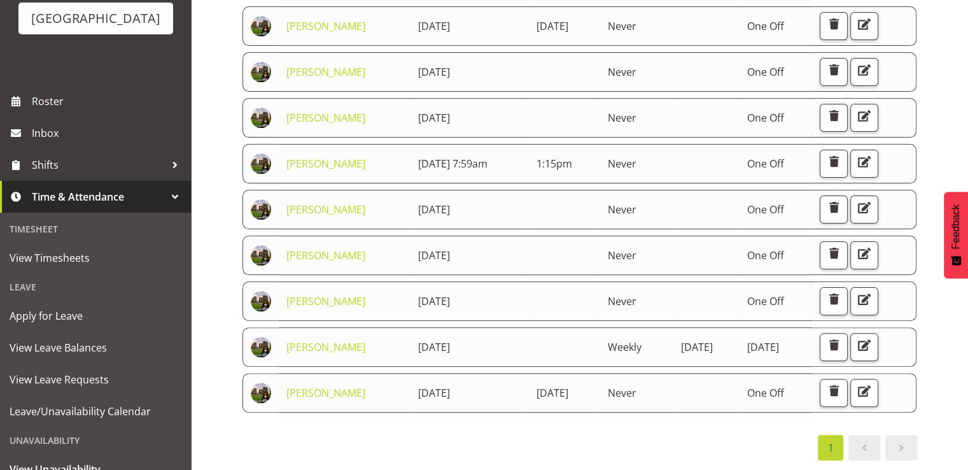
scroll to position [190, 0]
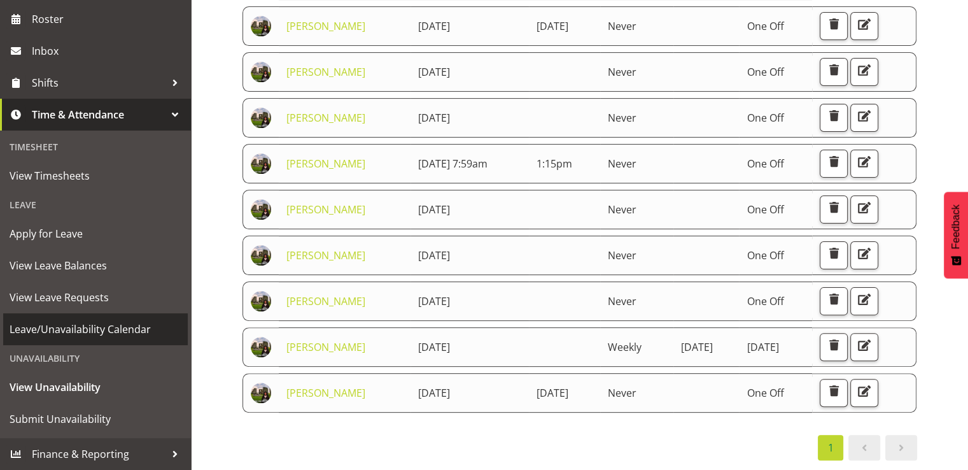
click at [65, 327] on span "Leave/Unavailability Calendar" at bounding box center [96, 329] width 172 height 19
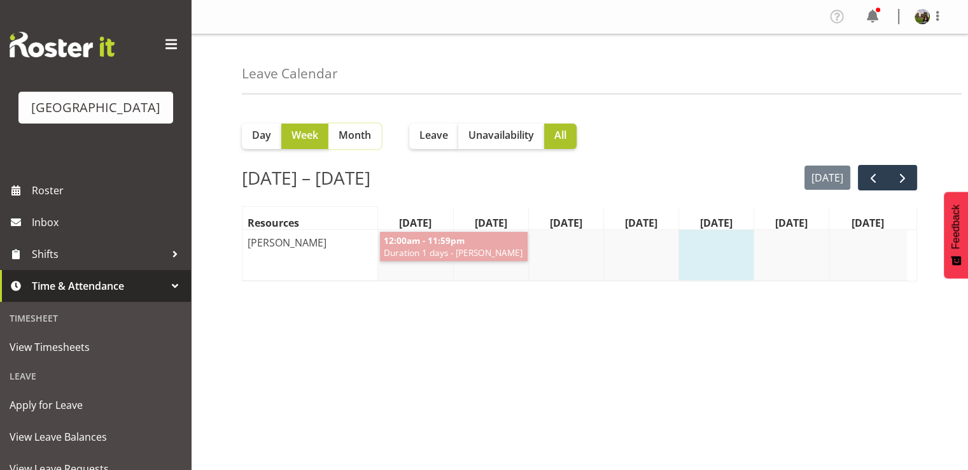
click at [353, 133] on span "Month" at bounding box center [355, 134] width 32 height 15
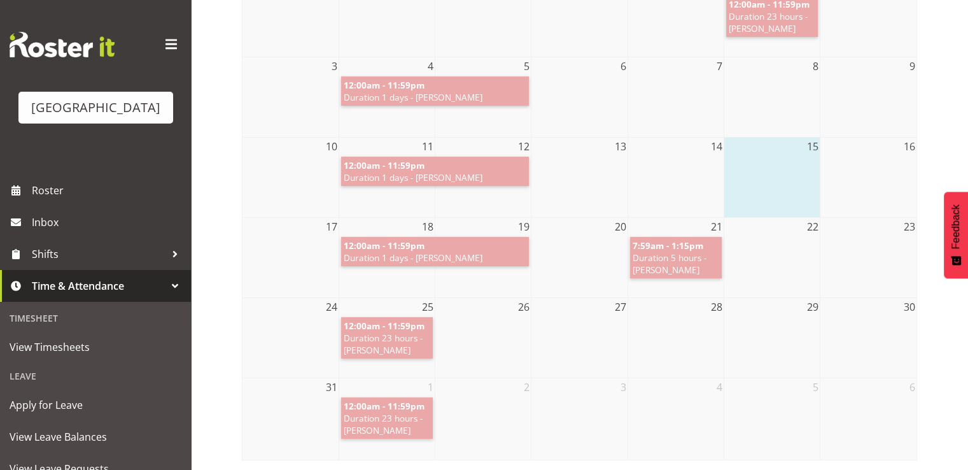
scroll to position [256, 0]
click at [378, 332] on span "Duration 23 hours - Valerie Donaldson" at bounding box center [387, 344] width 87 height 24
click at [371, 418] on span "Duration 23 hours - Valerie Donaldson" at bounding box center [387, 424] width 87 height 24
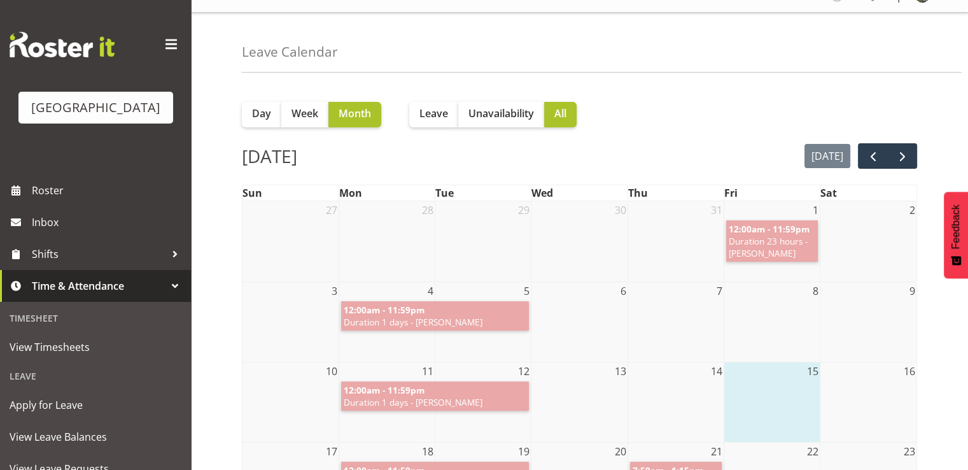
scroll to position [0, 0]
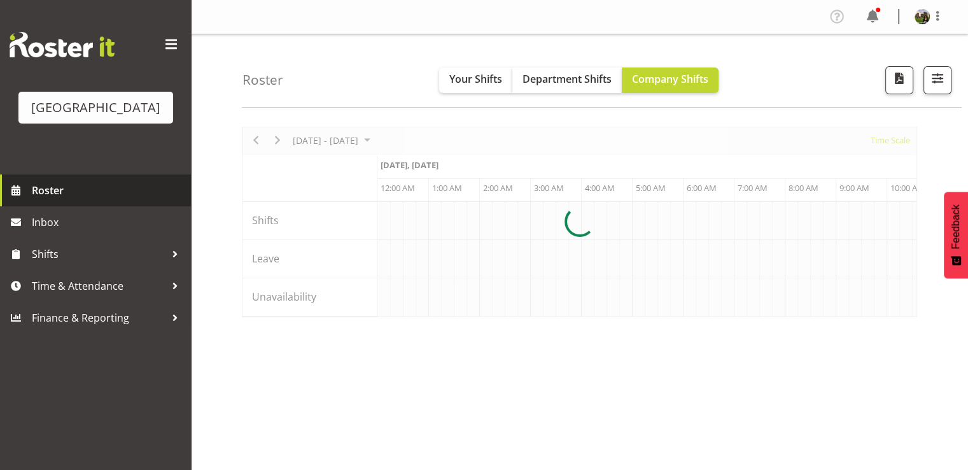
scroll to position [0, 4890]
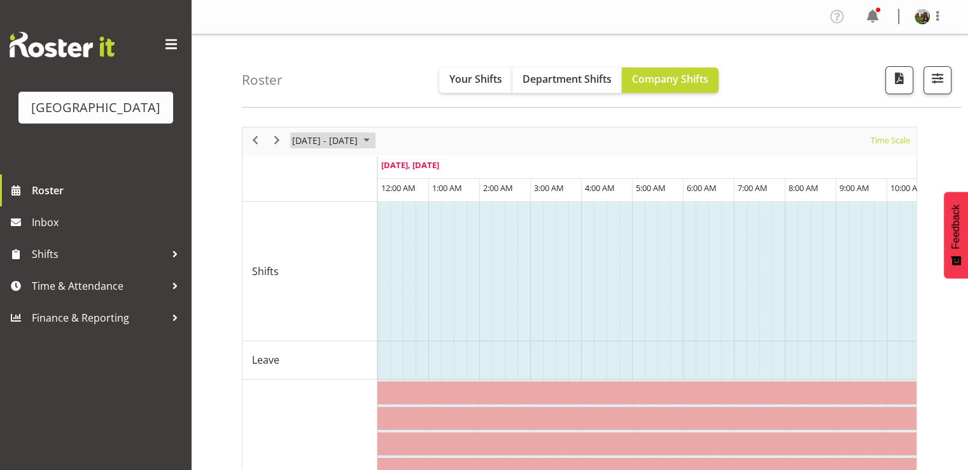
click at [374, 139] on span "August 2025" at bounding box center [366, 140] width 15 height 16
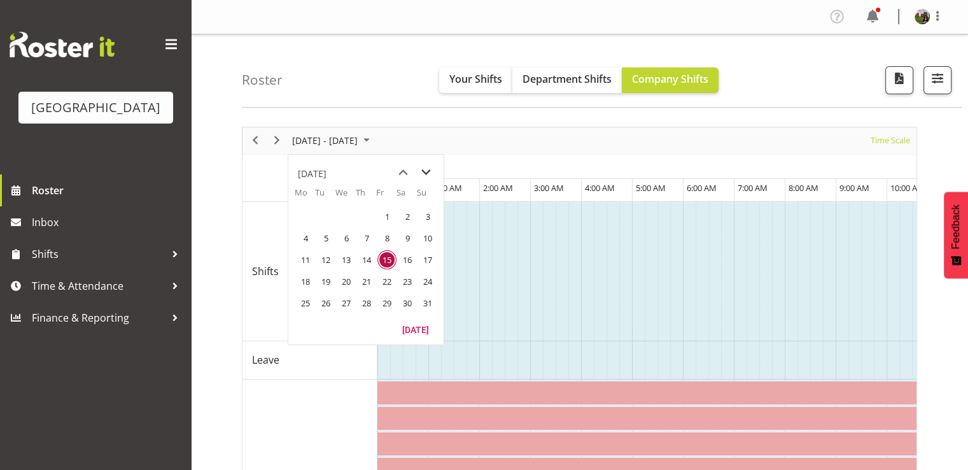
click at [429, 175] on span "next month" at bounding box center [426, 172] width 22 height 23
click at [326, 215] on span "2" at bounding box center [325, 216] width 19 height 19
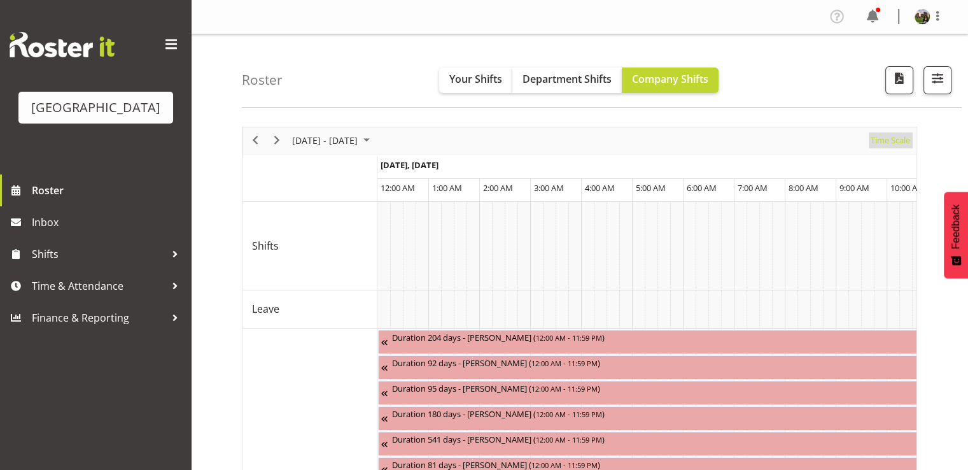
click at [889, 143] on span "Time Scale" at bounding box center [891, 140] width 42 height 16
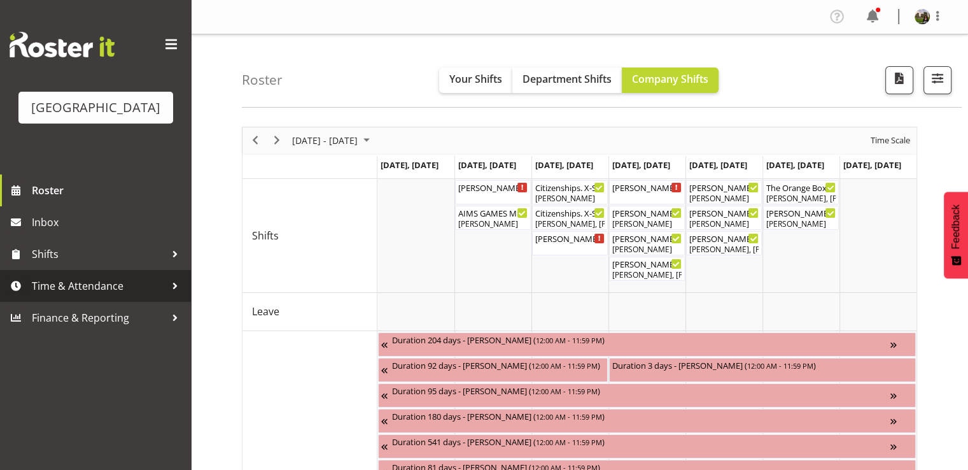
click at [82, 295] on span "Time & Attendance" at bounding box center [99, 285] width 134 height 19
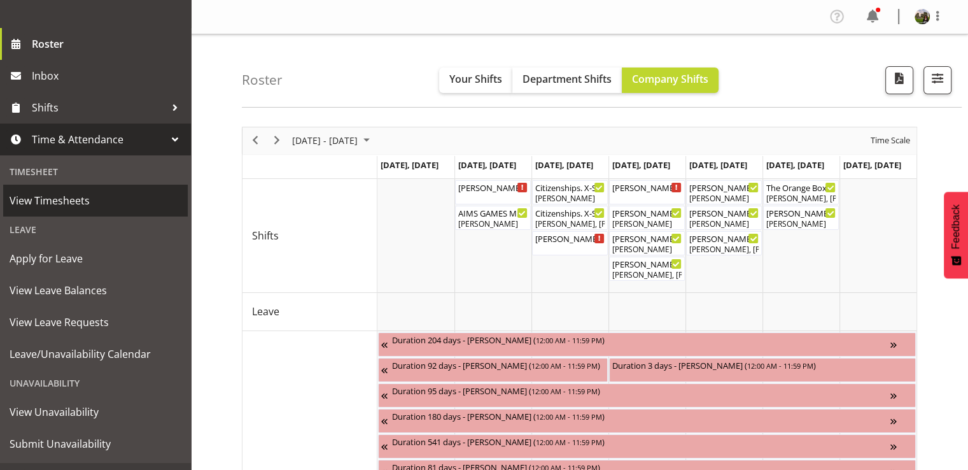
scroll to position [190, 0]
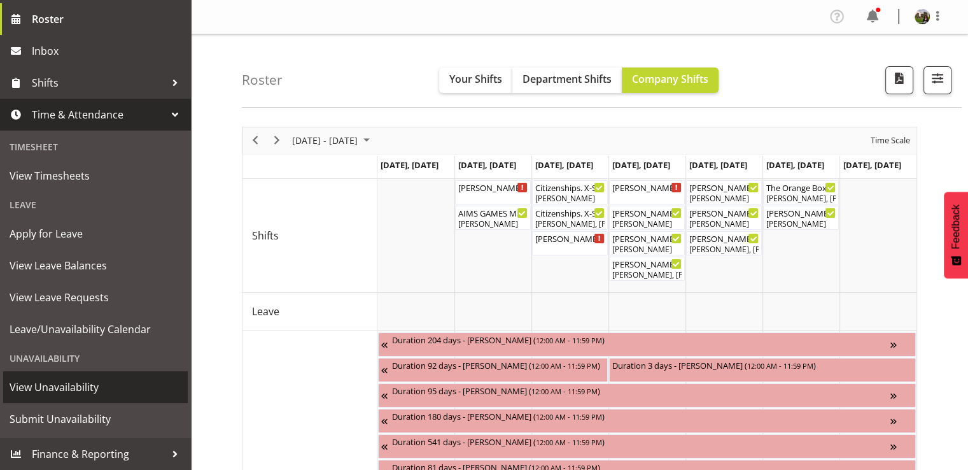
click at [48, 385] on span "View Unavailability" at bounding box center [96, 387] width 172 height 19
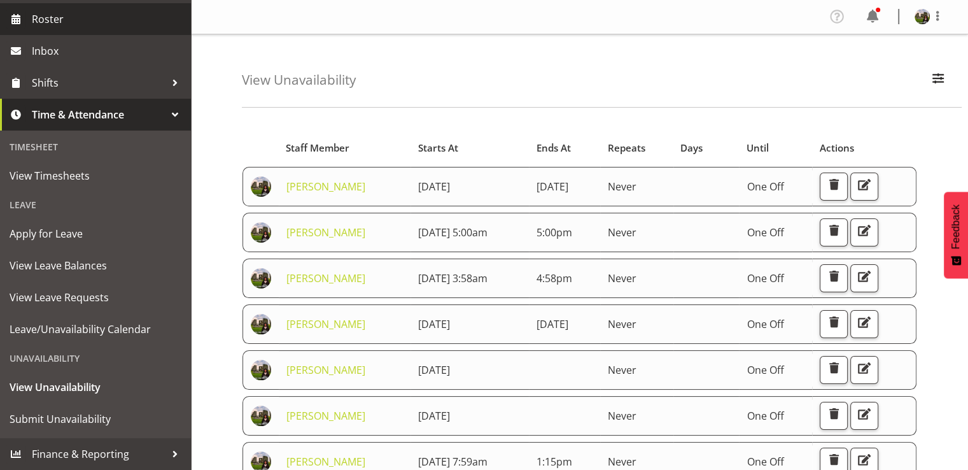
click at [49, 24] on span "Roster" at bounding box center [108, 19] width 153 height 19
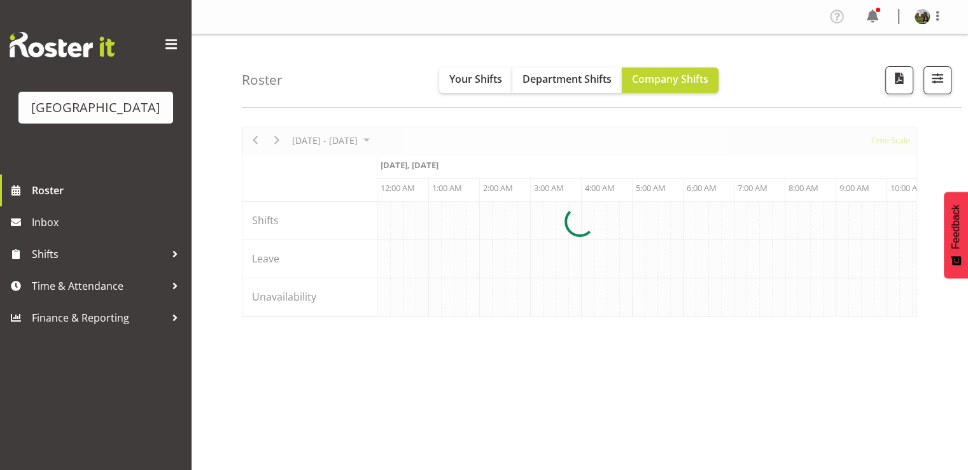
scroll to position [0, 4890]
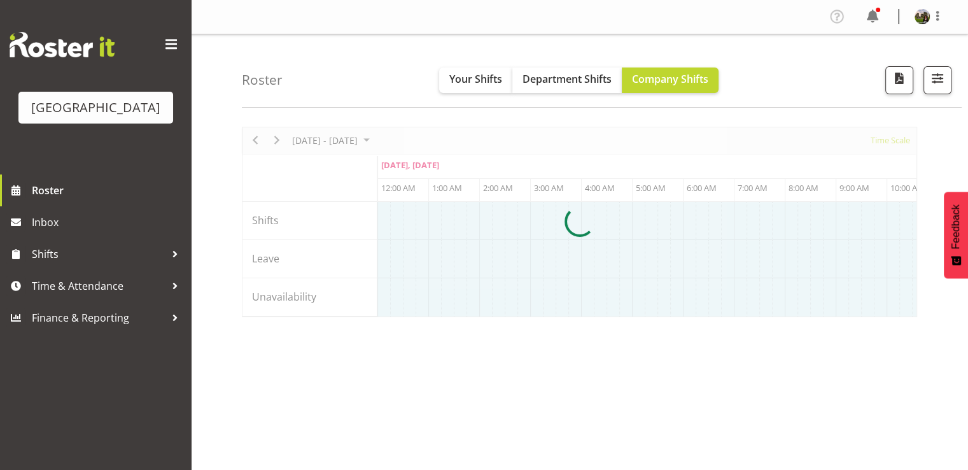
click at [389, 140] on div at bounding box center [580, 222] width 676 height 190
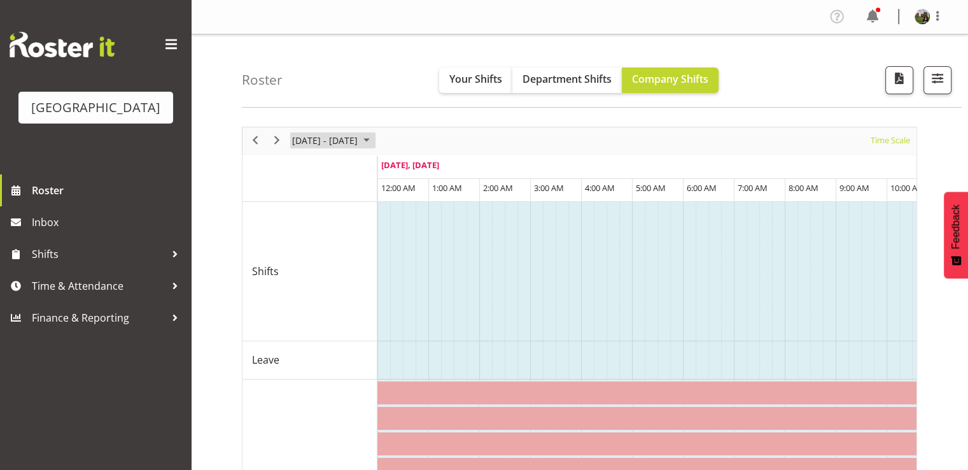
click at [374, 140] on span "August 2025" at bounding box center [366, 140] width 15 height 16
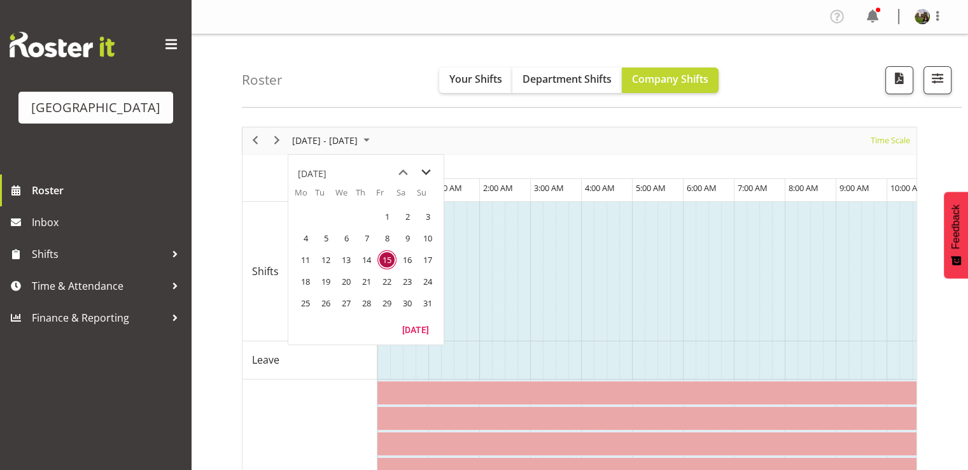
click at [425, 174] on span "next month" at bounding box center [426, 172] width 22 height 23
click at [305, 213] on span "1" at bounding box center [305, 216] width 19 height 19
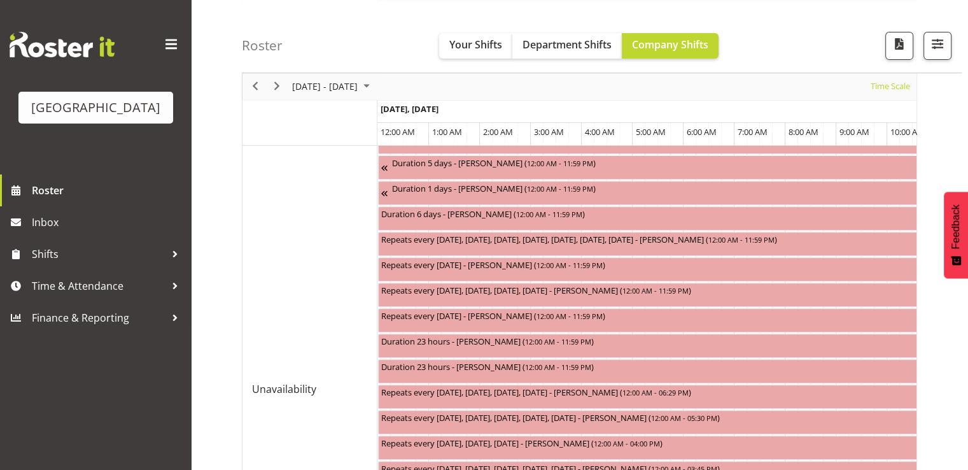
scroll to position [509, 0]
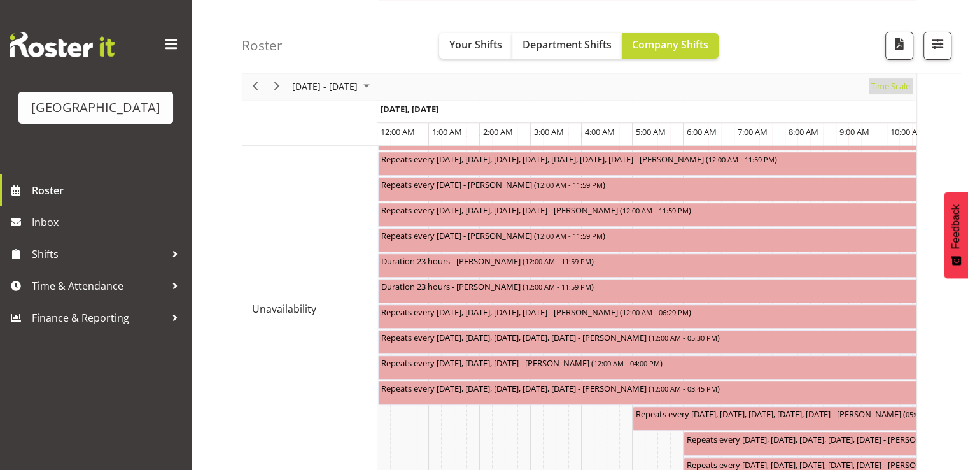
click at [889, 90] on span "Time Scale" at bounding box center [891, 87] width 42 height 16
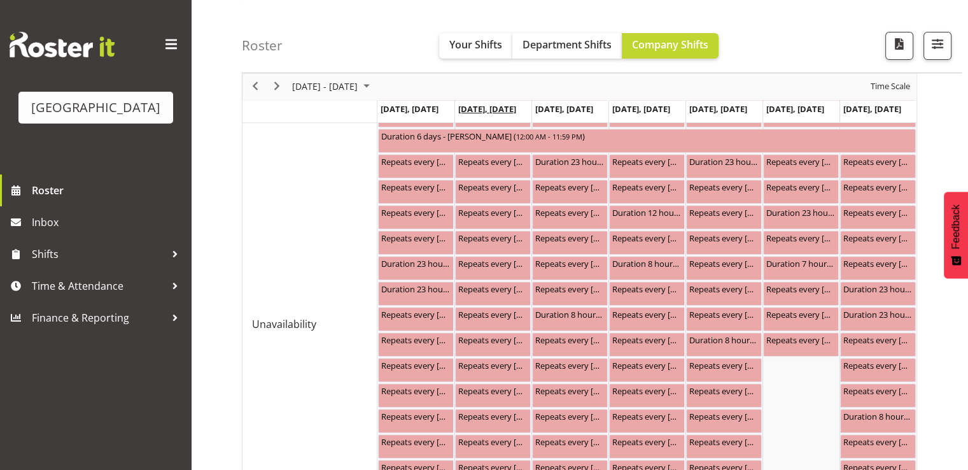
click at [493, 111] on span "Sep 2, Tuesday" at bounding box center [487, 108] width 58 height 11
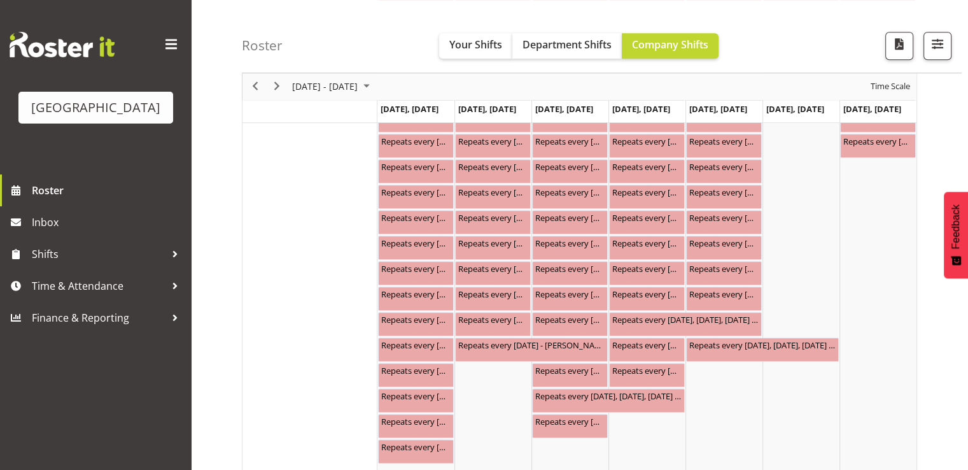
scroll to position [876, 0]
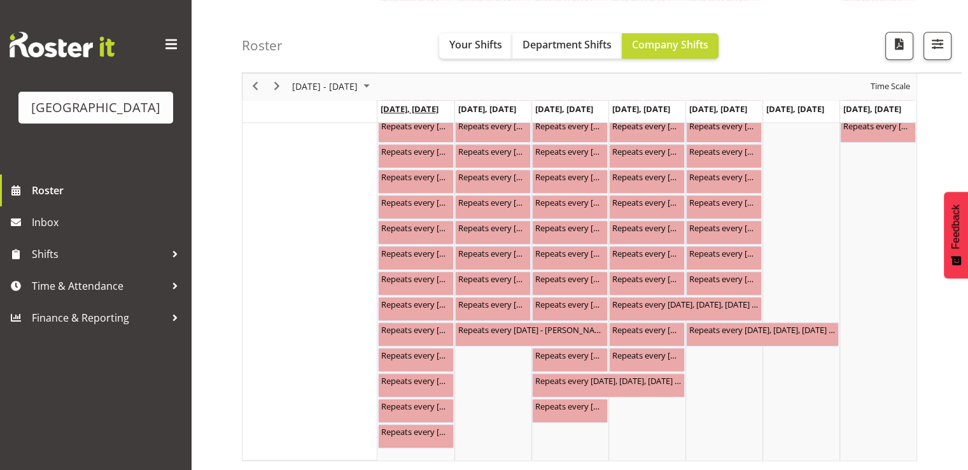
click at [422, 108] on span "Sep 1, Monday" at bounding box center [410, 108] width 58 height 11
click at [408, 148] on div "Repeats every monday, tuesday, thursday, friday, wednesday - Bobby-Lea Awhina C…" at bounding box center [416, 150] width 71 height 13
click at [374, 87] on span "August 2025" at bounding box center [366, 87] width 15 height 16
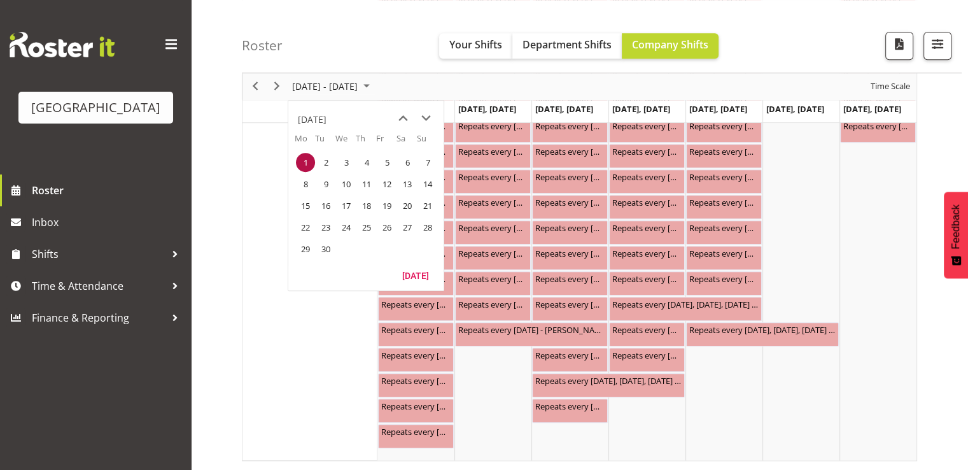
click at [309, 157] on span "1" at bounding box center [305, 162] width 19 height 19
click at [305, 160] on span "1" at bounding box center [305, 162] width 19 height 19
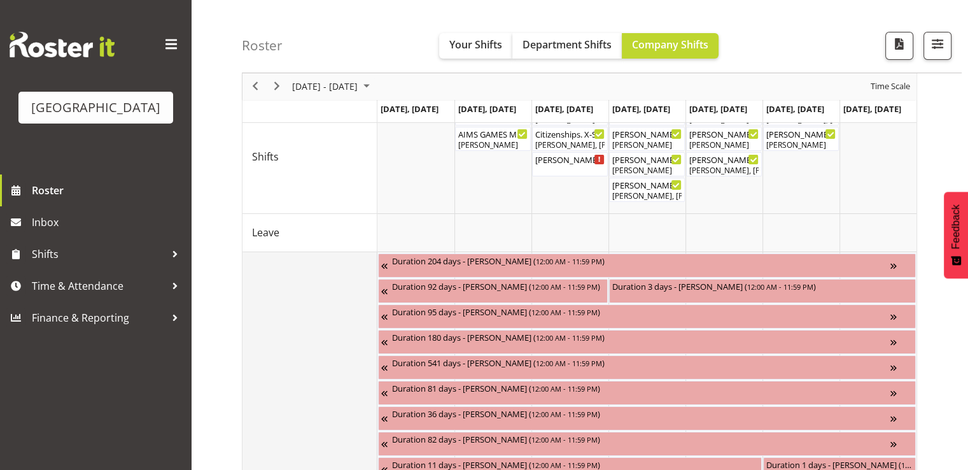
scroll to position [0, 0]
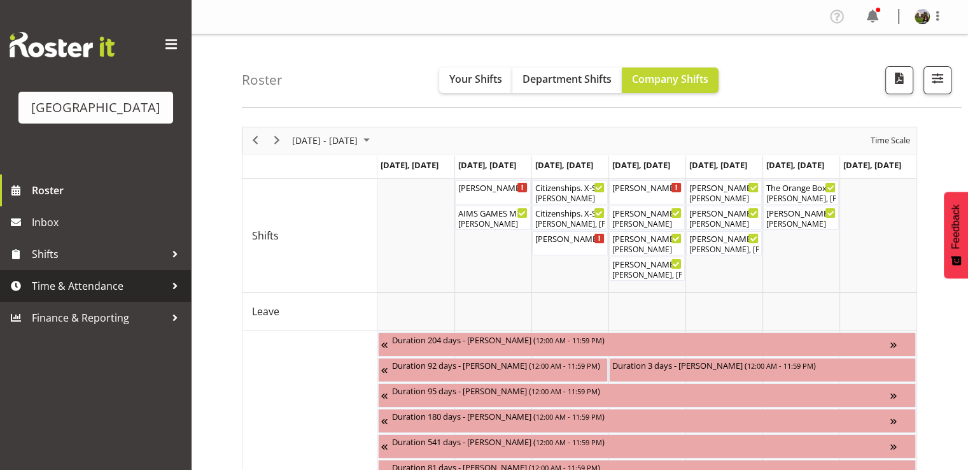
click at [82, 295] on span "Time & Attendance" at bounding box center [99, 285] width 134 height 19
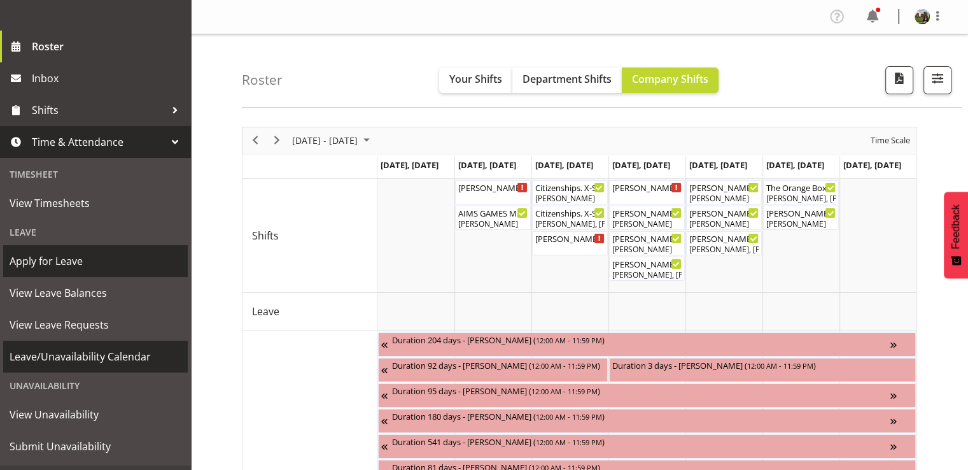
scroll to position [190, 0]
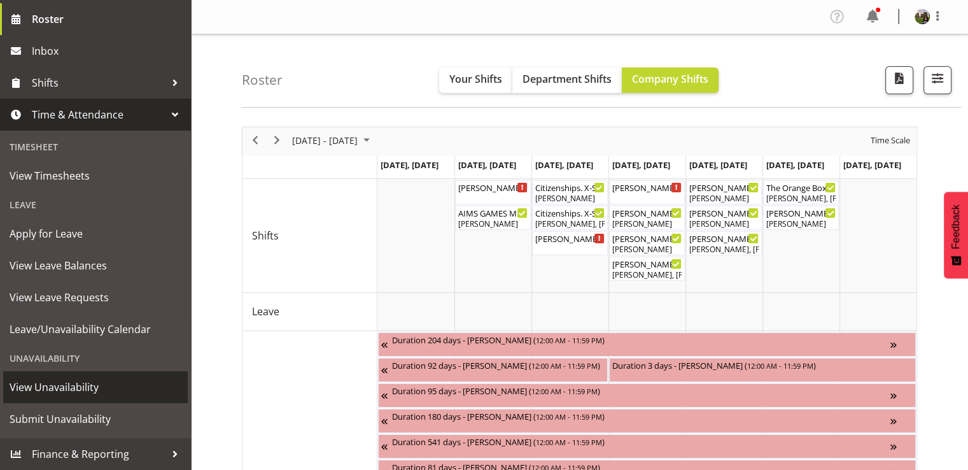
click at [79, 385] on span "View Unavailability" at bounding box center [96, 387] width 172 height 19
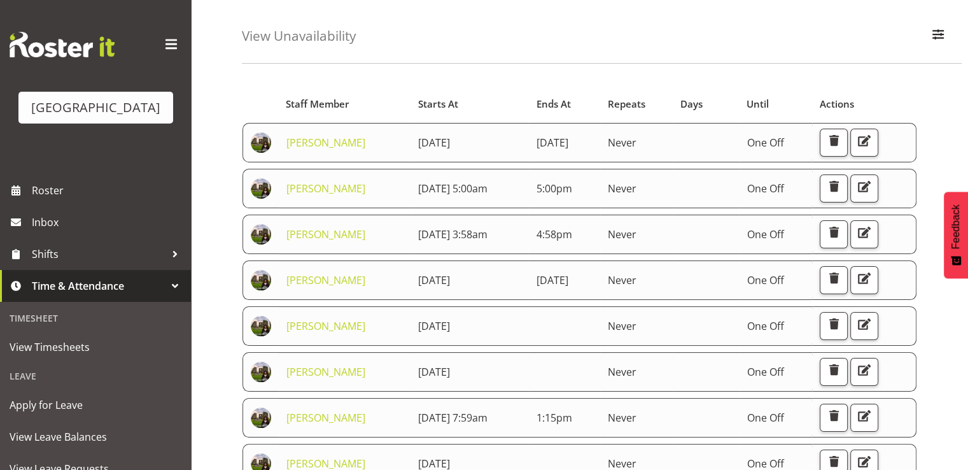
scroll to position [127, 0]
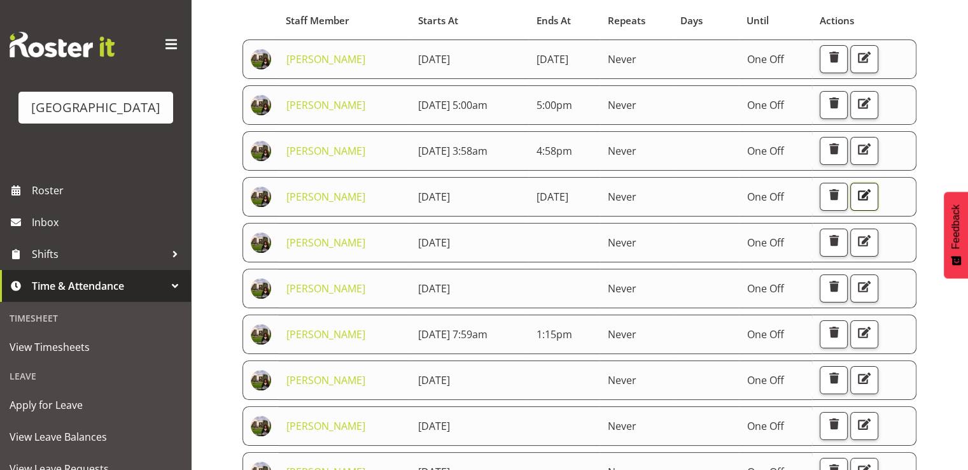
click at [867, 203] on span "button" at bounding box center [864, 195] width 17 height 17
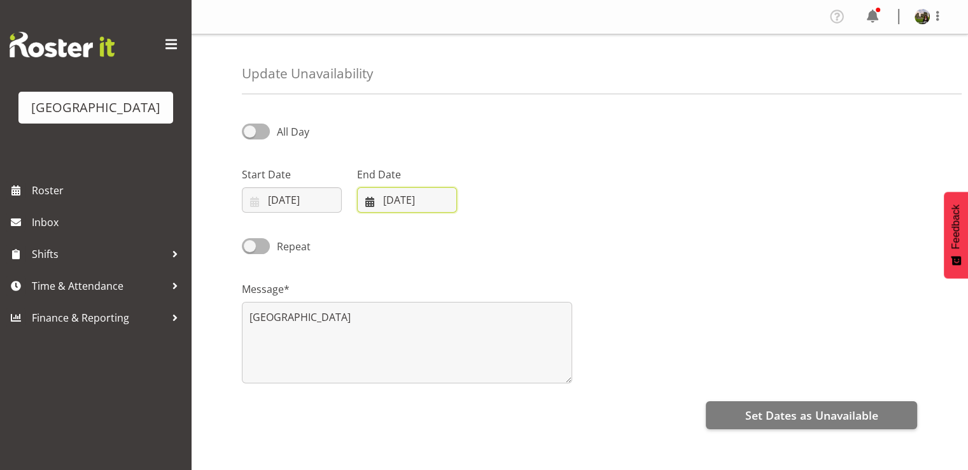
click at [407, 206] on input "19/08/2025" at bounding box center [407, 199] width 100 height 25
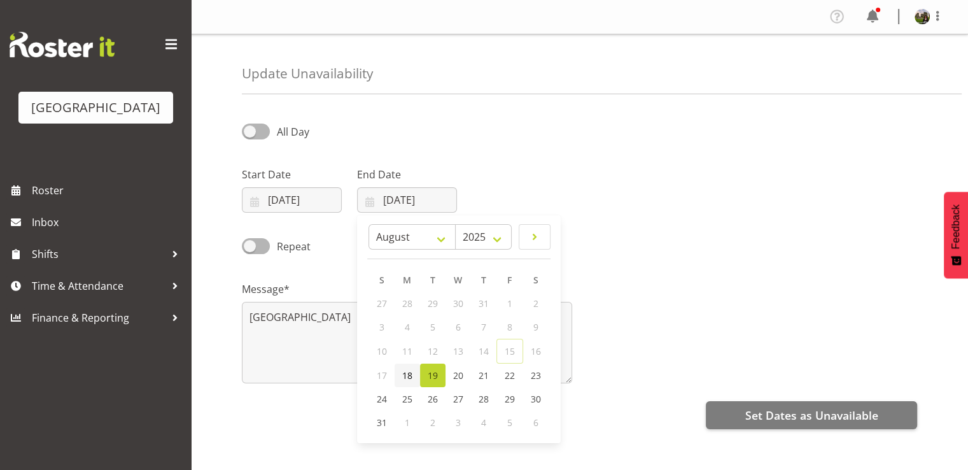
click at [404, 370] on span "18" at bounding box center [407, 375] width 10 height 12
type input "18/08/2025"
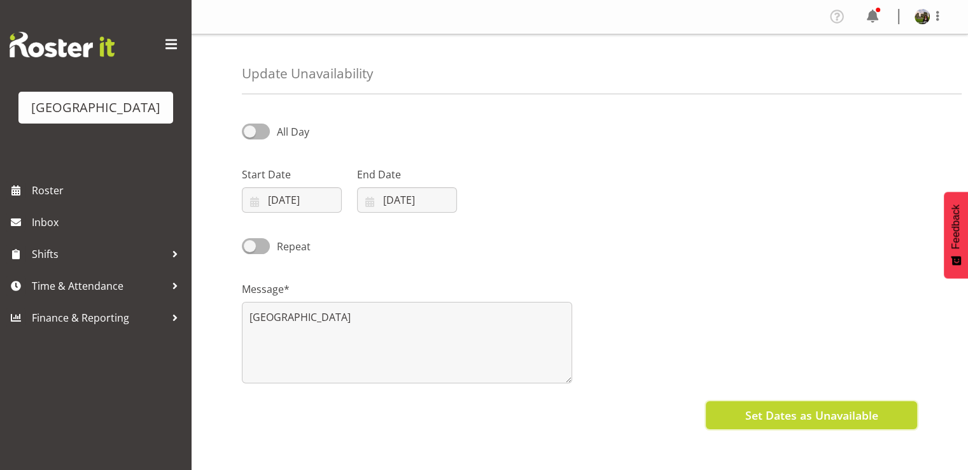
click at [774, 415] on span "Set Dates as Unavailable" at bounding box center [811, 415] width 133 height 17
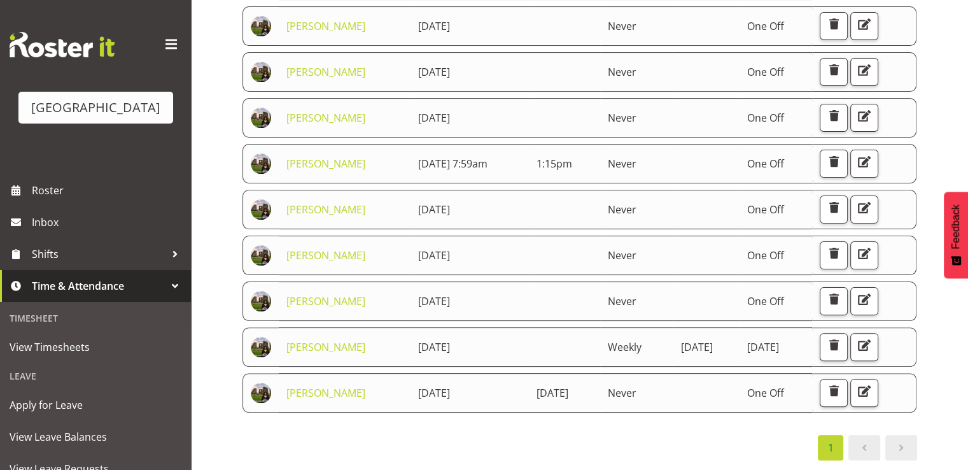
scroll to position [318, 0]
click at [867, 78] on span "button" at bounding box center [864, 70] width 17 height 17
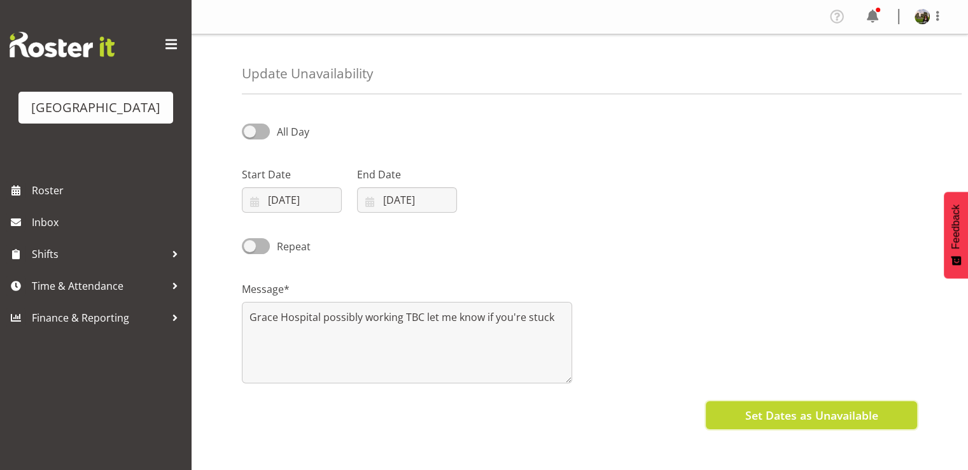
click at [767, 415] on span "Set Dates as Unavailable" at bounding box center [811, 415] width 133 height 17
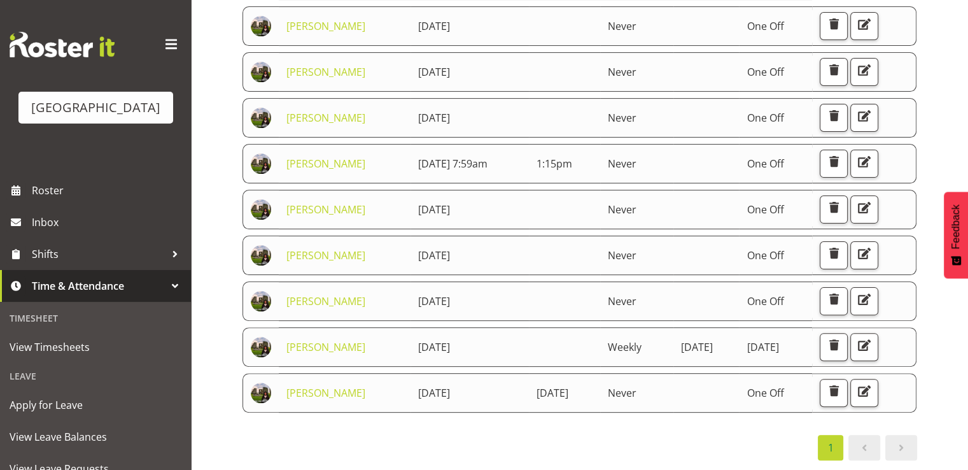
scroll to position [573, 0]
click at [868, 296] on span "button" at bounding box center [864, 299] width 17 height 17
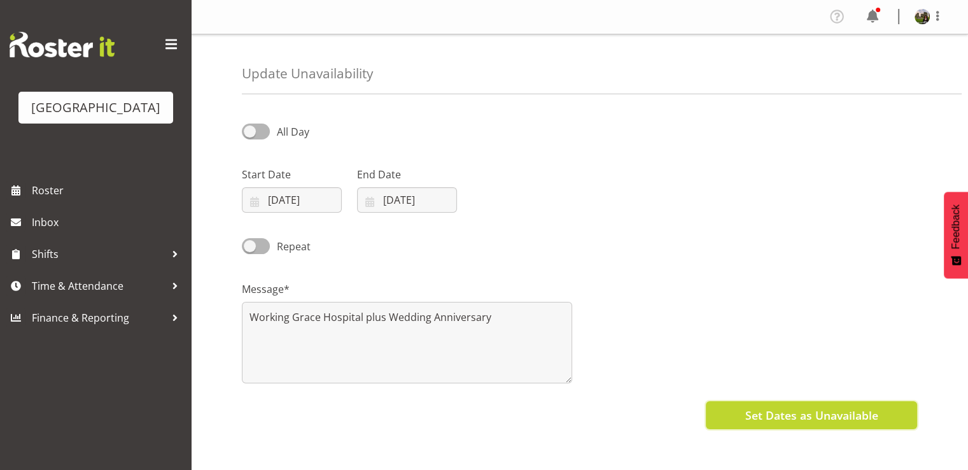
click at [762, 408] on span "Set Dates as Unavailable" at bounding box center [811, 415] width 133 height 17
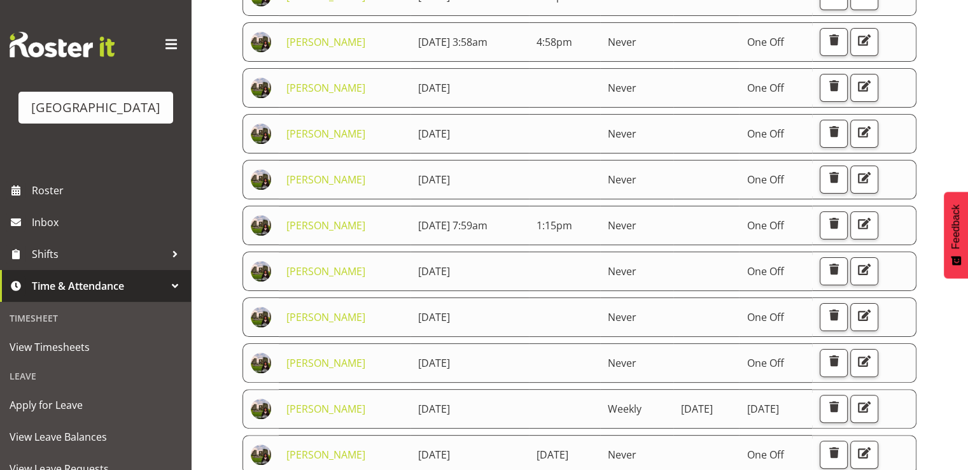
scroll to position [255, 0]
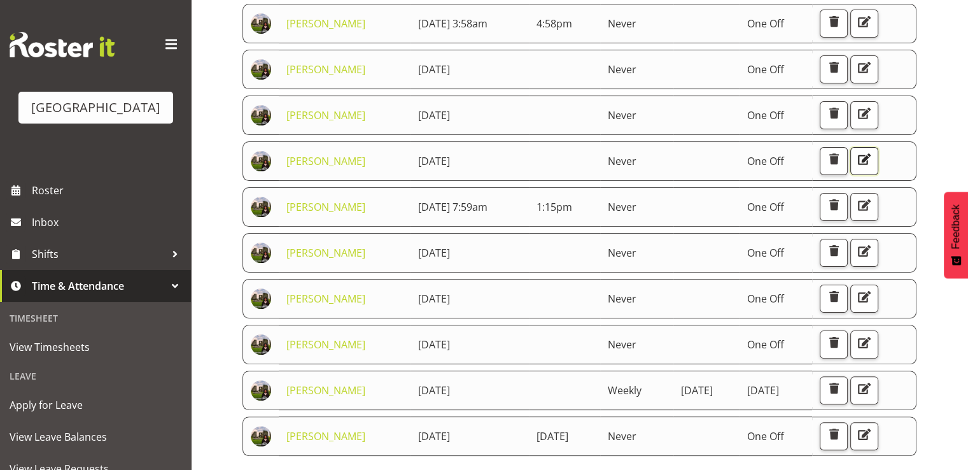
click at [867, 167] on span "button" at bounding box center [864, 159] width 17 height 17
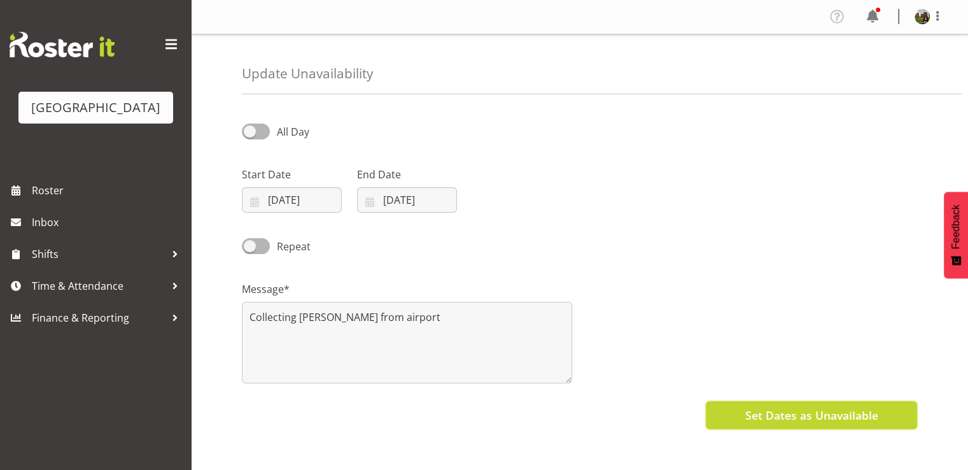
click at [778, 411] on span "Set Dates as Unavailable" at bounding box center [811, 415] width 133 height 17
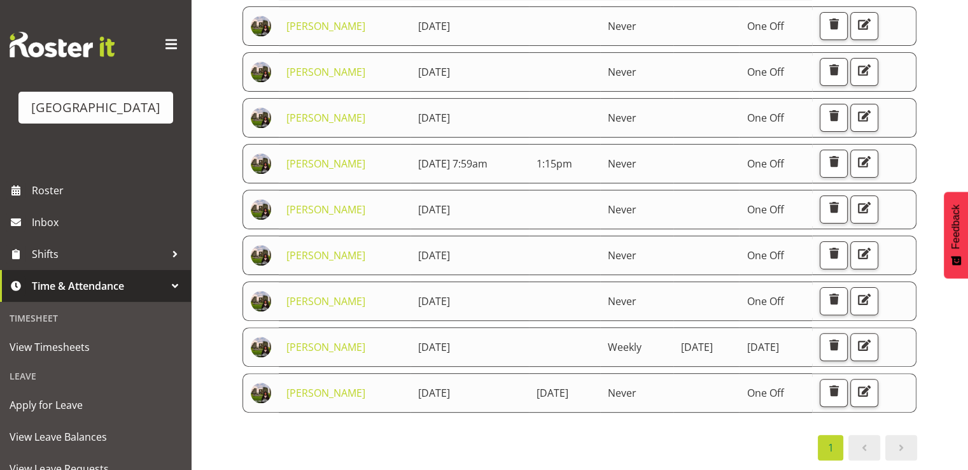
scroll to position [382, 0]
click at [865, 216] on span "button" at bounding box center [864, 207] width 17 height 17
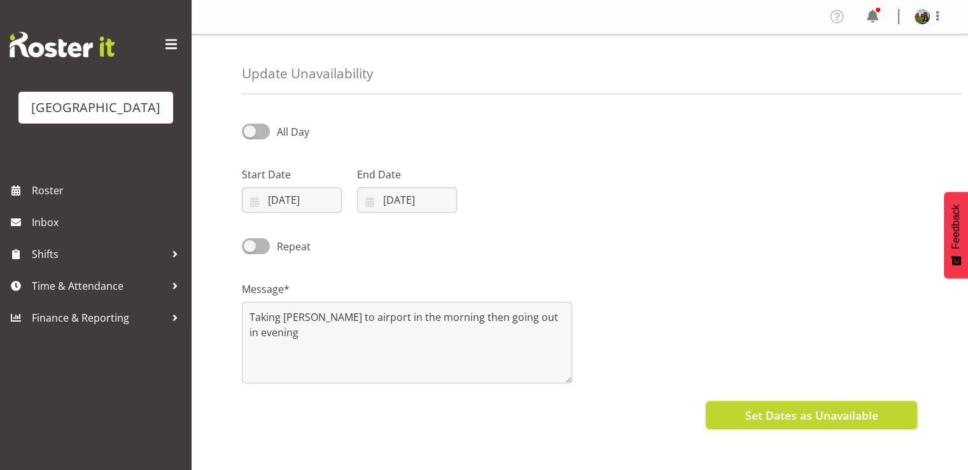
click at [792, 418] on span "Set Dates as Unavailable" at bounding box center [811, 415] width 133 height 17
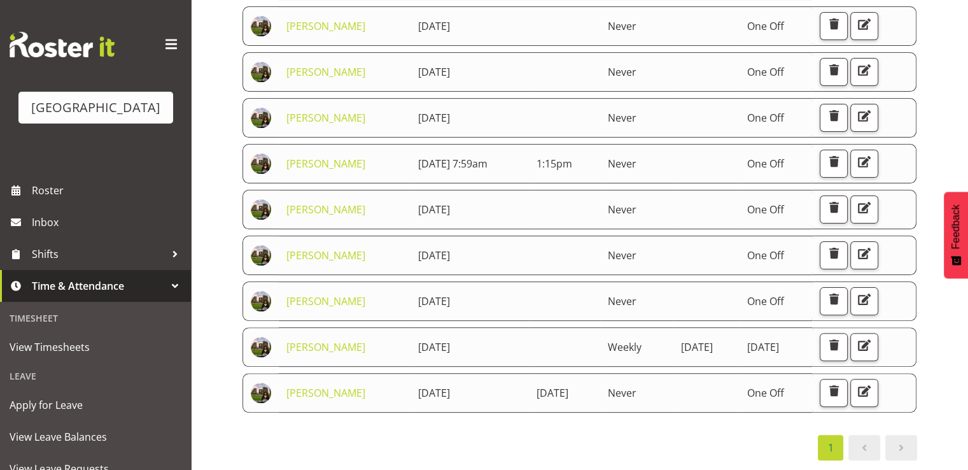
scroll to position [637, 0]
click at [867, 337] on span "button" at bounding box center [864, 345] width 17 height 17
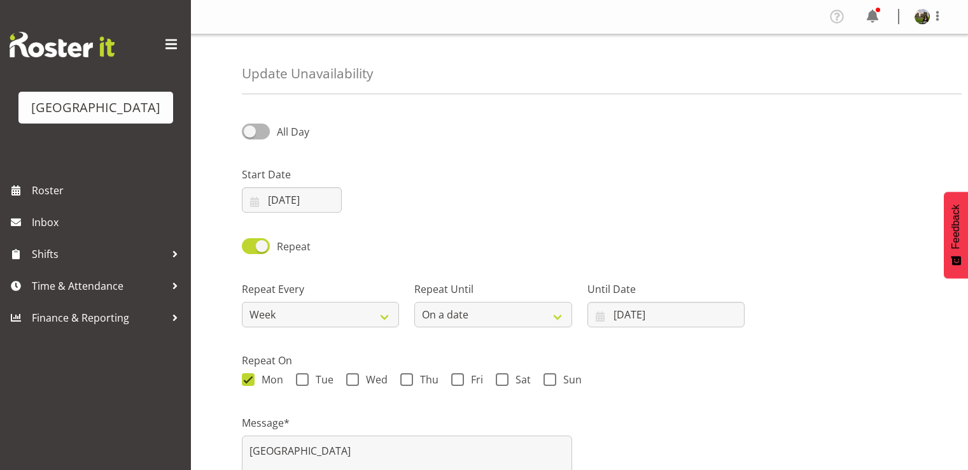
select select "date"
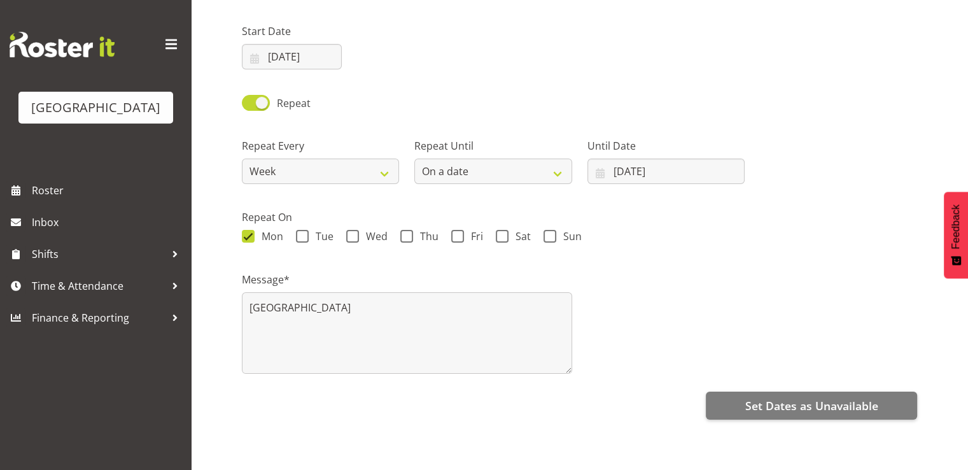
scroll to position [153, 0]
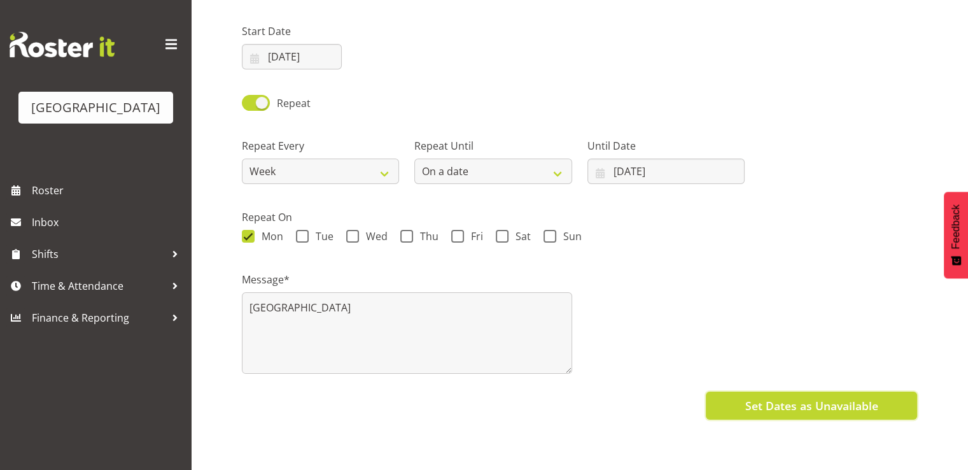
click at [812, 397] on span "Set Dates as Unavailable" at bounding box center [811, 405] width 133 height 17
